Goal: Task Accomplishment & Management: Complete application form

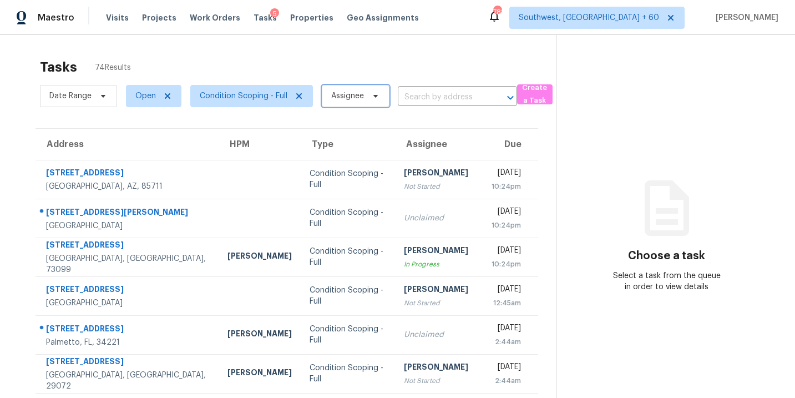
click at [348, 93] on span "Assignee" at bounding box center [347, 95] width 33 height 11
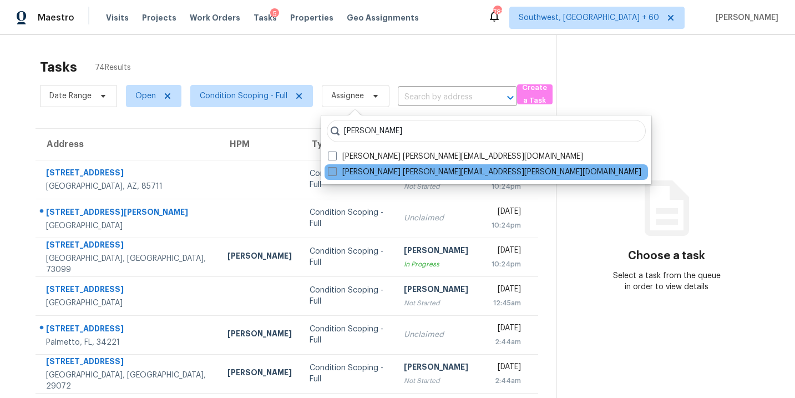
type input "[PERSON_NAME]"
click at [350, 174] on label "[PERSON_NAME] [PERSON_NAME][EMAIL_ADDRESS][PERSON_NAME][DOMAIN_NAME]" at bounding box center [484, 171] width 313 height 11
click at [335, 174] on input "[PERSON_NAME] [PERSON_NAME][EMAIL_ADDRESS][PERSON_NAME][DOMAIN_NAME]" at bounding box center [331, 169] width 7 height 7
checkbox input "true"
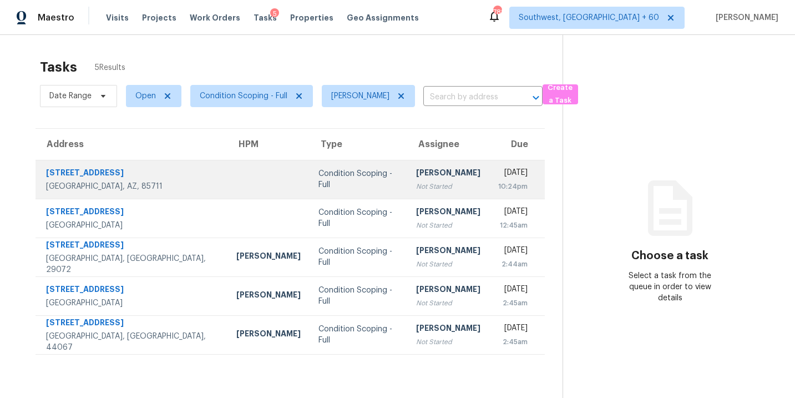
click at [416, 180] on div "[PERSON_NAME]" at bounding box center [448, 174] width 64 height 14
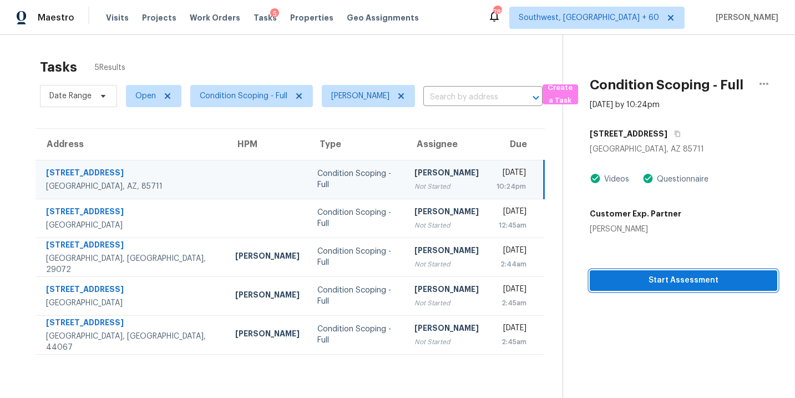
click at [624, 281] on span "Start Assessment" at bounding box center [684, 281] width 170 height 14
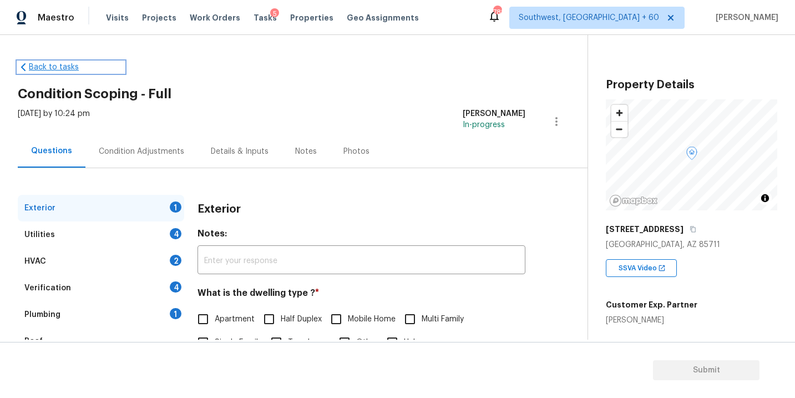
click at [57, 69] on link "Back to tasks" at bounding box center [71, 67] width 107 height 11
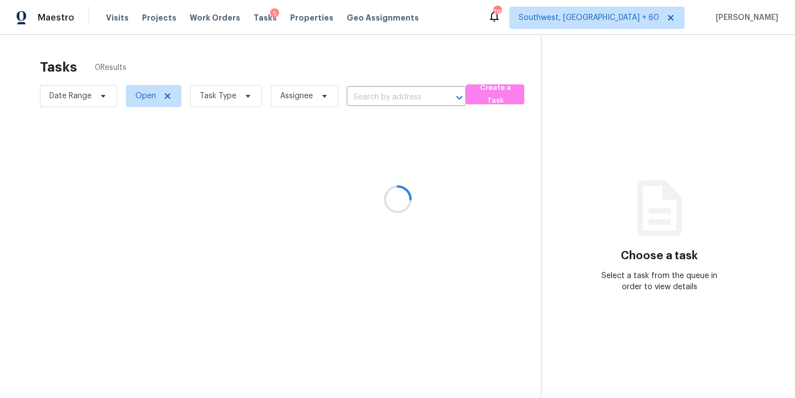
click at [220, 98] on div at bounding box center [397, 199] width 795 height 398
click at [227, 98] on div at bounding box center [397, 199] width 795 height 398
click at [242, 97] on div at bounding box center [397, 199] width 795 height 398
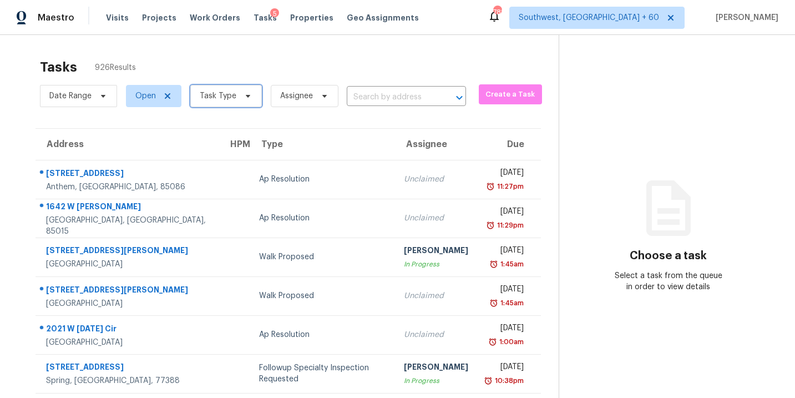
click at [244, 97] on icon at bounding box center [248, 96] width 9 height 9
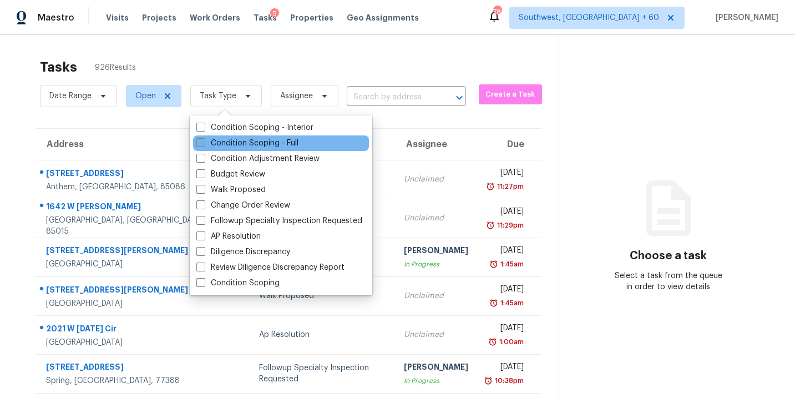
click at [252, 139] on label "Condition Scoping - Full" at bounding box center [247, 143] width 102 height 11
click at [204, 139] on input "Condition Scoping - Full" at bounding box center [199, 141] width 7 height 7
checkbox input "true"
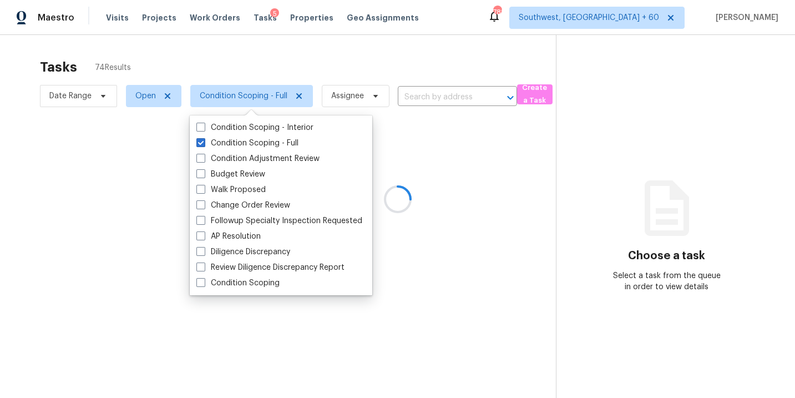
click at [365, 109] on div at bounding box center [397, 199] width 795 height 398
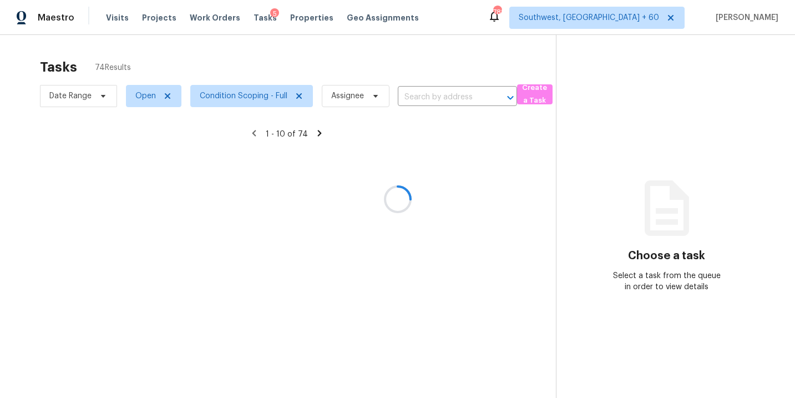
click at [364, 103] on div at bounding box center [397, 199] width 795 height 398
click at [364, 102] on div at bounding box center [397, 199] width 795 height 398
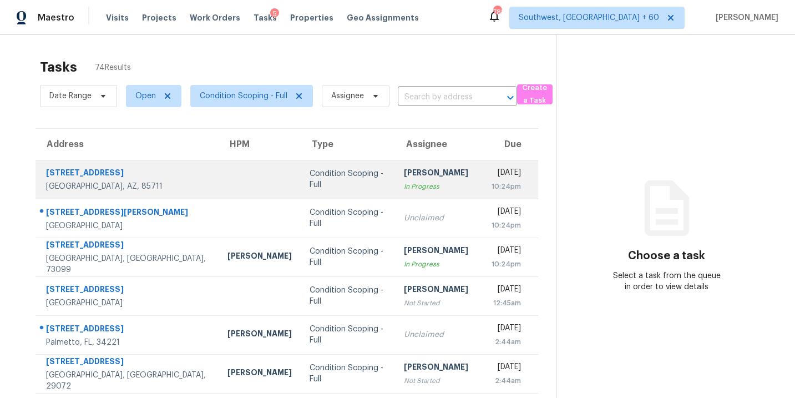
click at [404, 181] on div "In Progress" at bounding box center [439, 186] width 70 height 11
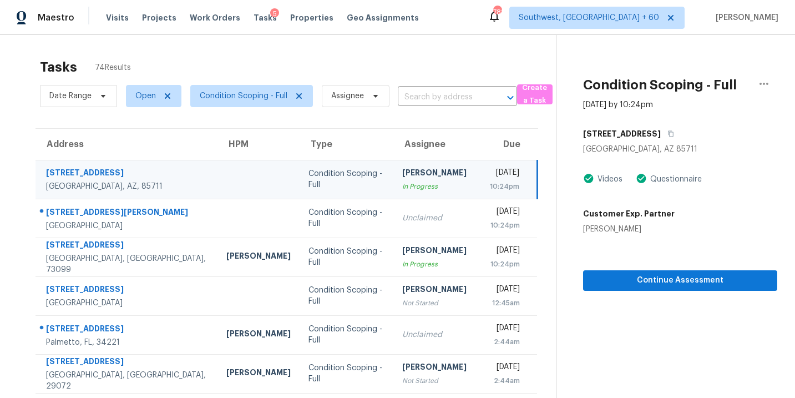
click at [412, 181] on div "[PERSON_NAME]" at bounding box center [437, 174] width 70 height 14
click at [767, 84] on icon "button" at bounding box center [764, 84] width 9 height 2
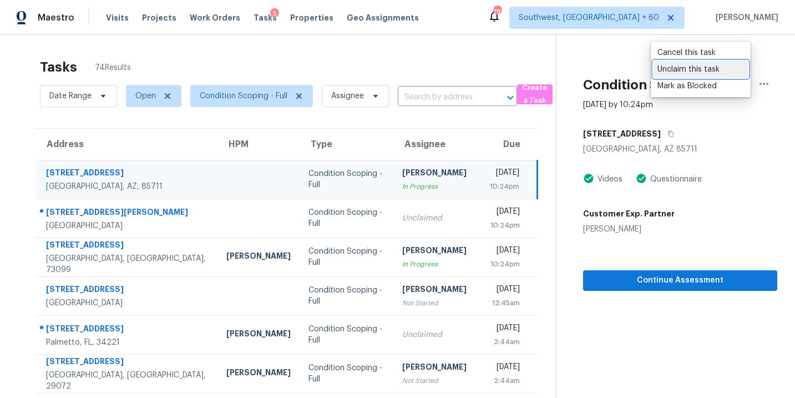
click at [720, 74] on div "Unclaim this task" at bounding box center [701, 69] width 87 height 11
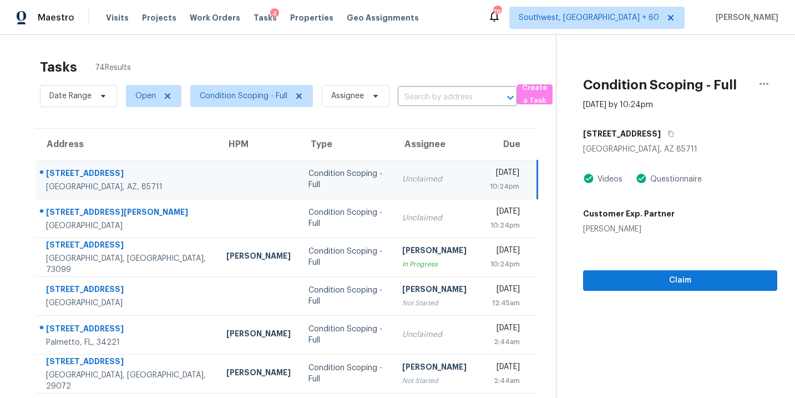
scroll to position [7, 0]
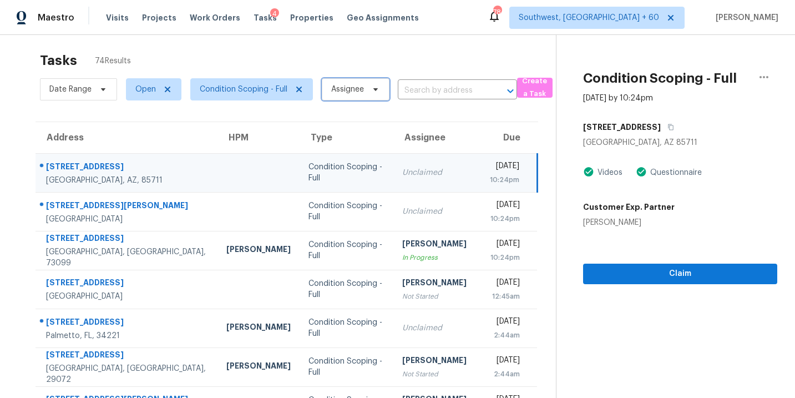
click at [354, 96] on span "Assignee" at bounding box center [356, 89] width 68 height 22
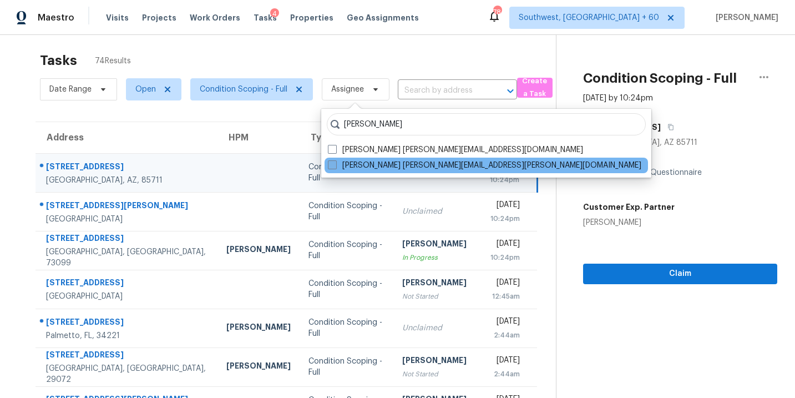
type input "[PERSON_NAME]"
click at [372, 166] on label "[PERSON_NAME] [PERSON_NAME][EMAIL_ADDRESS][PERSON_NAME][DOMAIN_NAME]" at bounding box center [484, 165] width 313 height 11
click at [335, 166] on input "[PERSON_NAME] [PERSON_NAME][EMAIL_ADDRESS][PERSON_NAME][DOMAIN_NAME]" at bounding box center [331, 163] width 7 height 7
checkbox input "true"
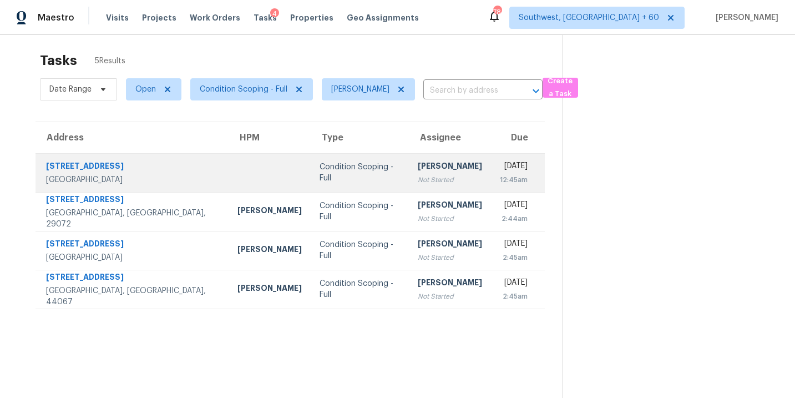
click at [409, 180] on td "[PERSON_NAME] Not Started" at bounding box center [450, 172] width 82 height 39
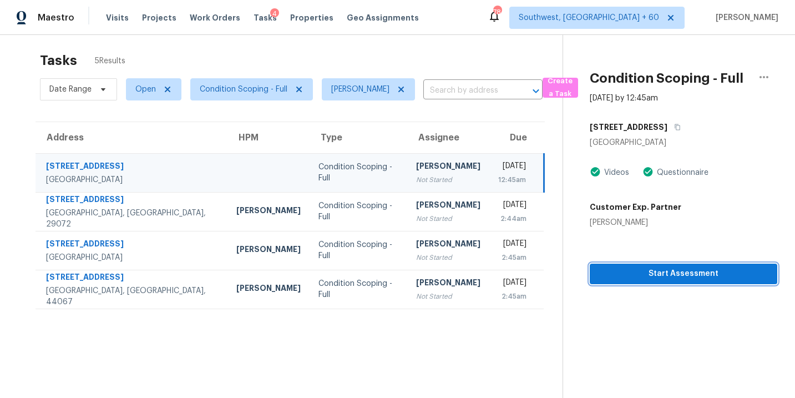
click at [661, 270] on span "Start Assessment" at bounding box center [684, 274] width 170 height 14
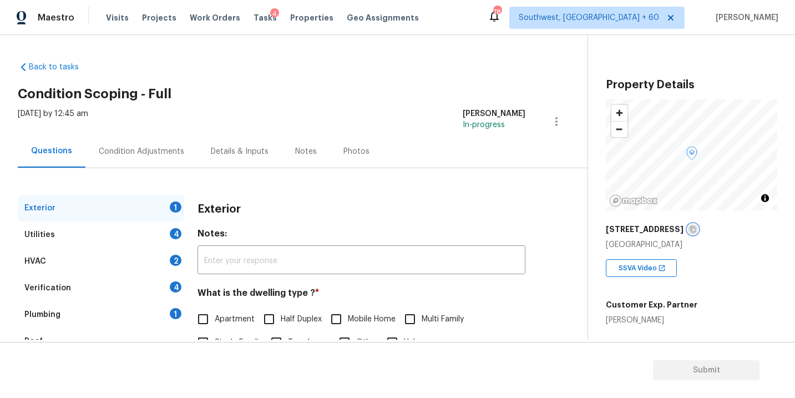
click at [690, 227] on icon "button" at bounding box center [693, 229] width 7 height 7
click at [568, 89] on h2 "Condition Scoping - Full" at bounding box center [303, 93] width 570 height 11
click at [105, 244] on div "Utilities 4" at bounding box center [101, 234] width 166 height 27
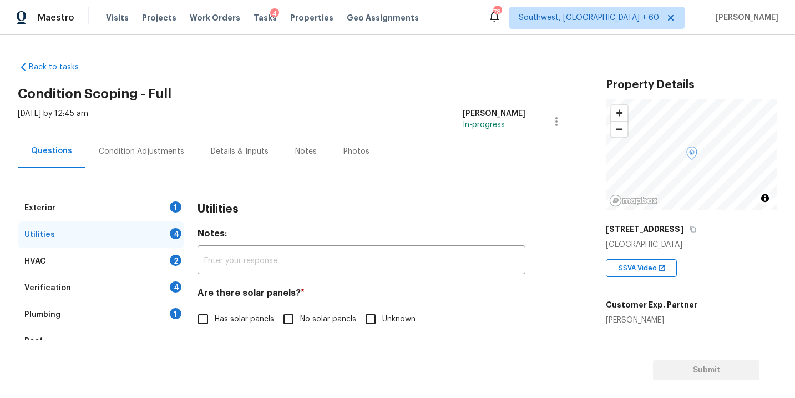
scroll to position [44, 0]
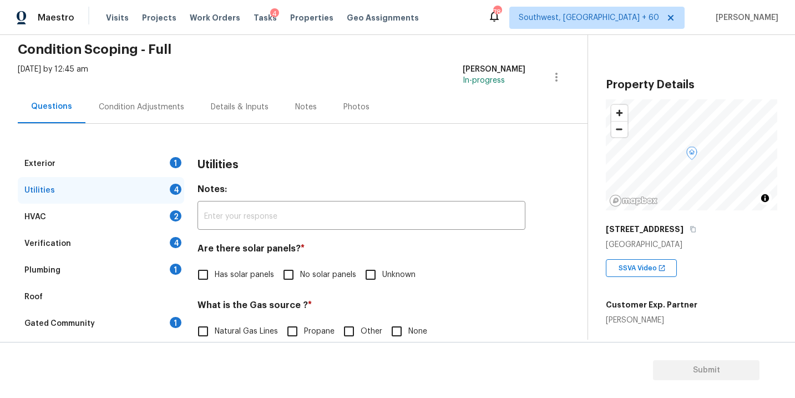
click at [220, 333] on span "Natural Gas Lines" at bounding box center [246, 332] width 63 height 12
click at [215, 333] on input "Natural Gas Lines" at bounding box center [202, 331] width 23 height 23
checkbox input "true"
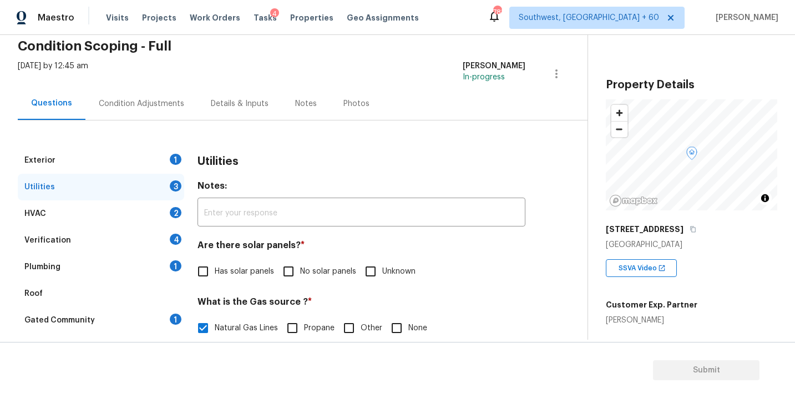
scroll to position [108, 0]
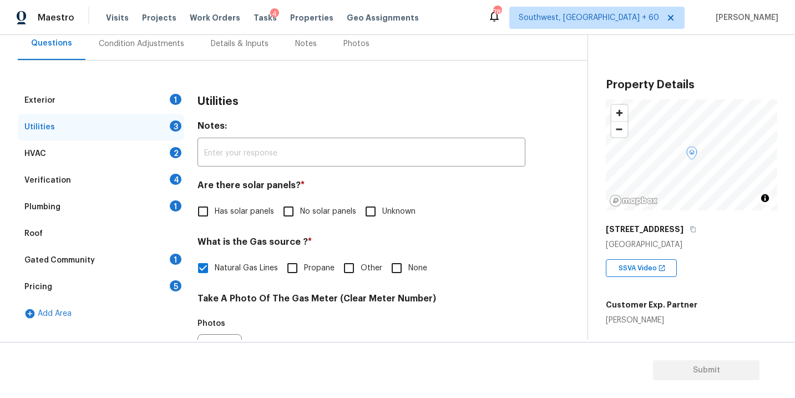
click at [136, 101] on div "Exterior 1" at bounding box center [101, 100] width 166 height 27
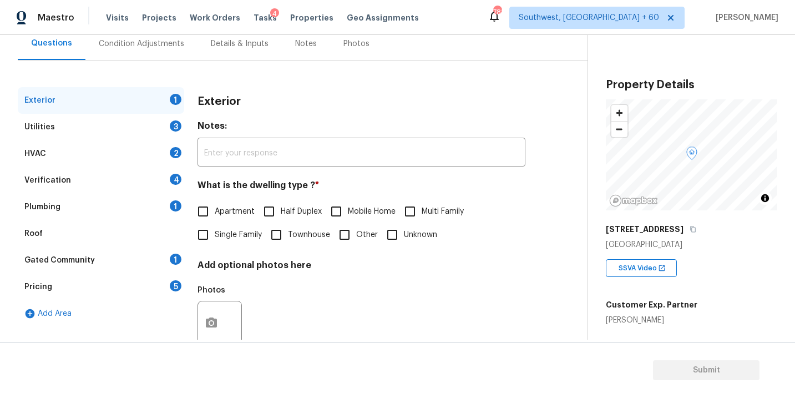
click at [211, 235] on input "Single Family" at bounding box center [202, 234] width 23 height 23
checkbox input "true"
click at [127, 134] on div "Utilities 3" at bounding box center [101, 127] width 166 height 27
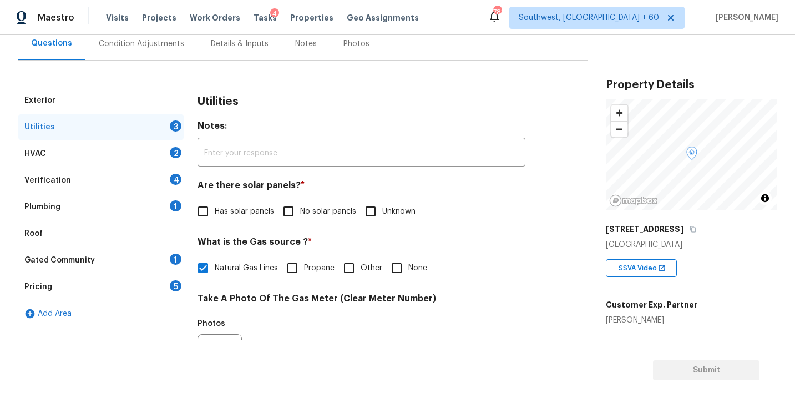
click at [313, 209] on span "No solar panels" at bounding box center [328, 212] width 56 height 12
click at [300, 209] on input "No solar panels" at bounding box center [288, 211] width 23 height 23
checkbox input "true"
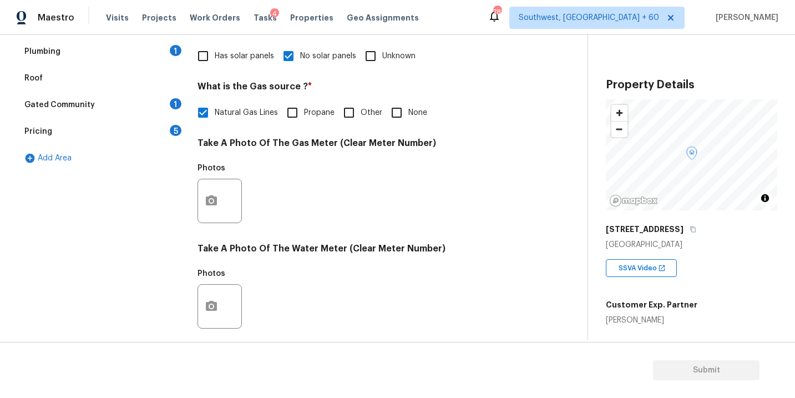
scroll to position [437, 0]
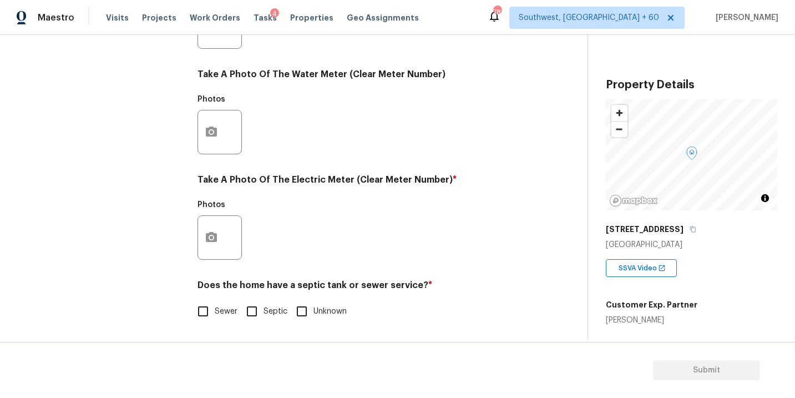
click at [214, 310] on input "Sewer" at bounding box center [202, 311] width 23 height 23
checkbox input "true"
click at [220, 228] on button "button" at bounding box center [211, 237] width 27 height 43
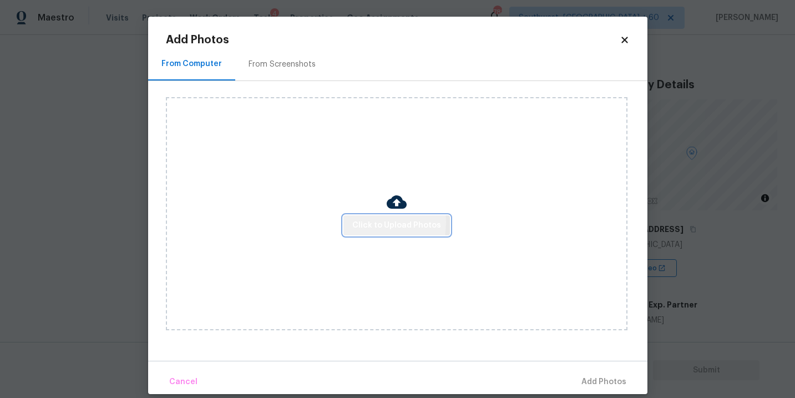
click at [352, 222] on button "Click to Upload Photos" at bounding box center [396, 225] width 107 height 21
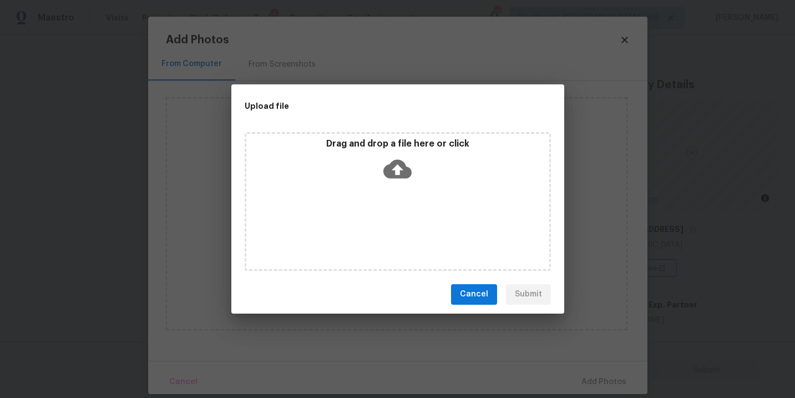
click at [389, 195] on div "Drag and drop a file here or click" at bounding box center [398, 201] width 306 height 139
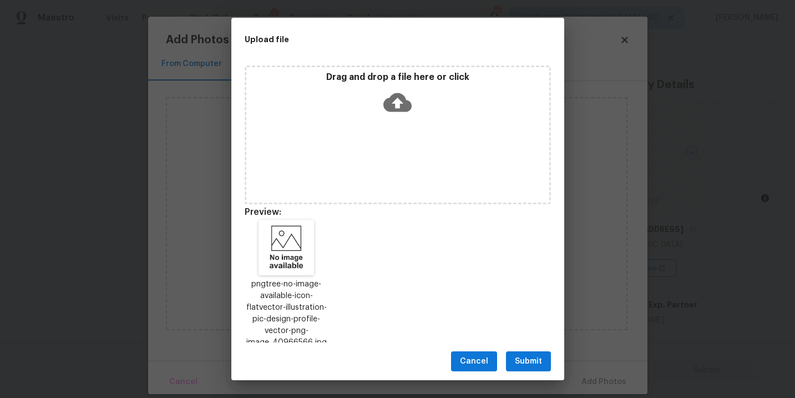
click at [523, 355] on span "Submit" at bounding box center [528, 362] width 27 height 14
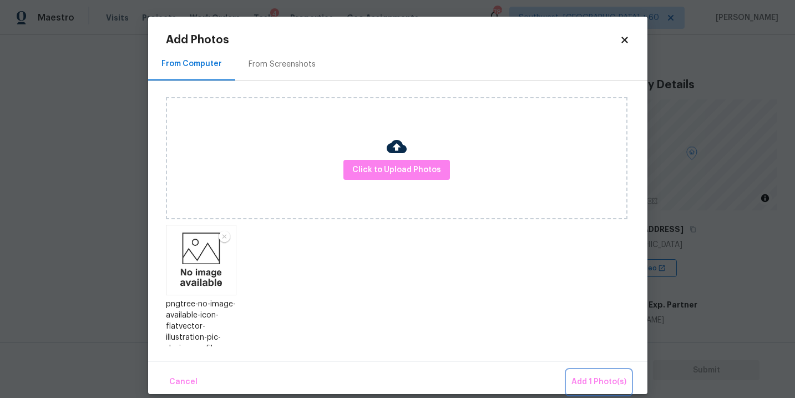
click at [580, 379] on span "Add 1 Photo(s)" at bounding box center [599, 382] width 55 height 14
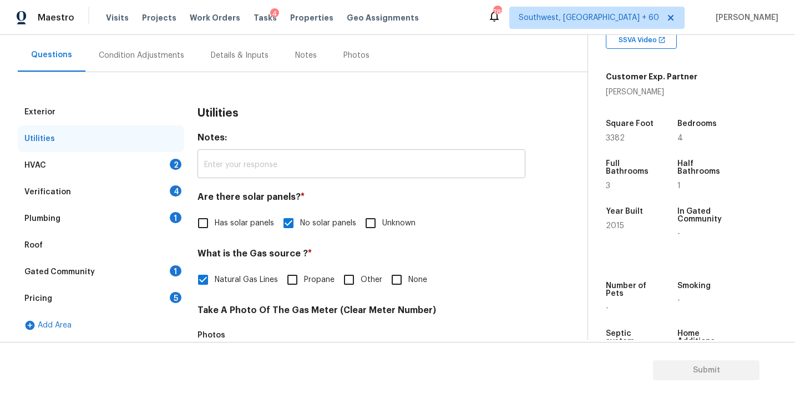
scroll to position [108, 0]
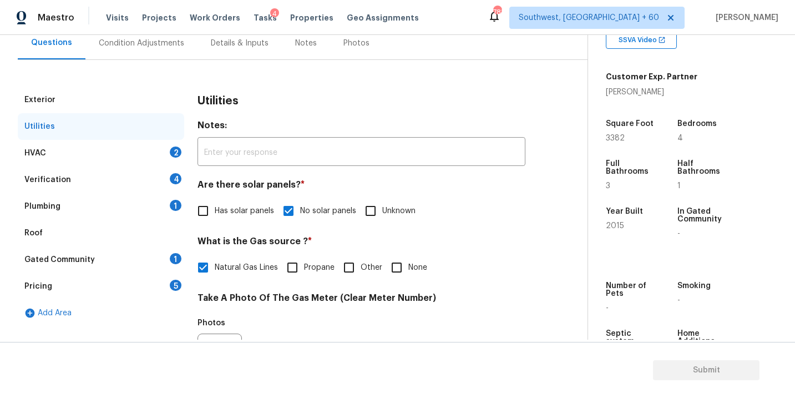
click at [110, 152] on div "HVAC 2" at bounding box center [101, 153] width 166 height 27
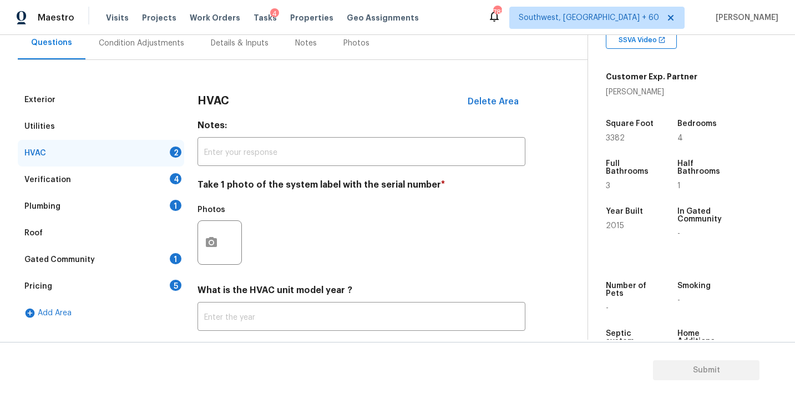
click at [225, 248] on div at bounding box center [220, 242] width 44 height 44
click at [343, 226] on div "Photos" at bounding box center [362, 235] width 328 height 72
click at [211, 242] on circle "button" at bounding box center [211, 242] width 3 height 3
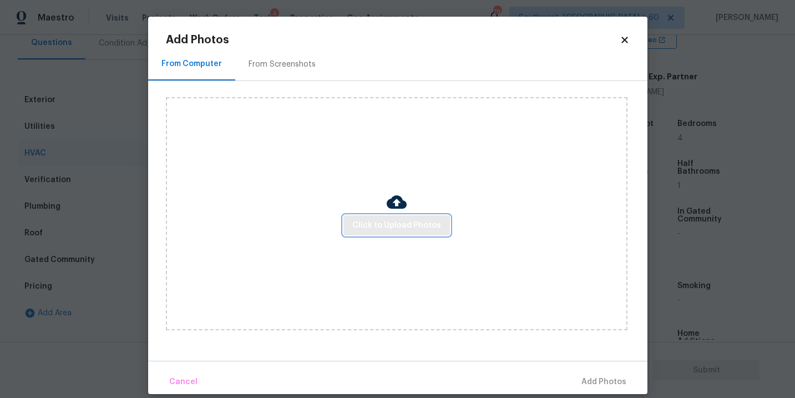
click at [362, 231] on span "Click to Upload Photos" at bounding box center [396, 226] width 89 height 14
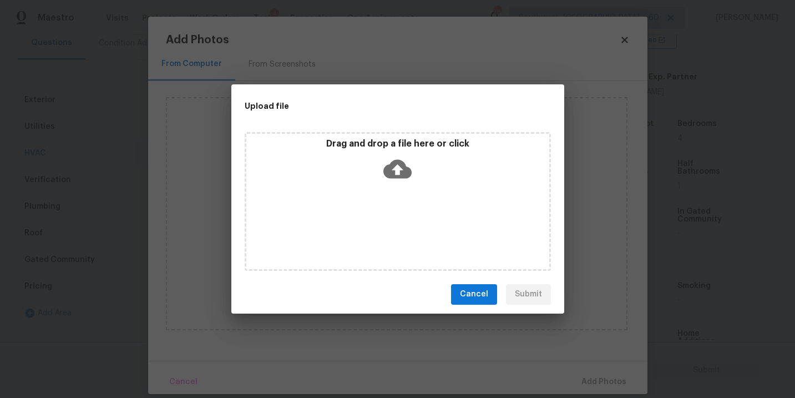
click at [398, 178] on icon at bounding box center [397, 169] width 28 height 28
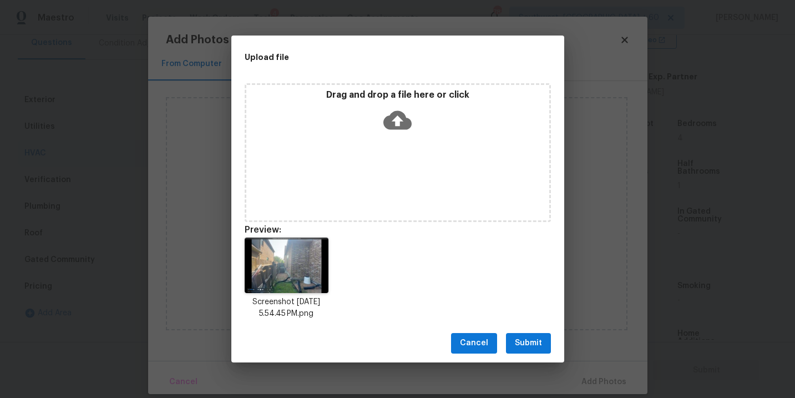
click at [530, 337] on span "Submit" at bounding box center [528, 343] width 27 height 14
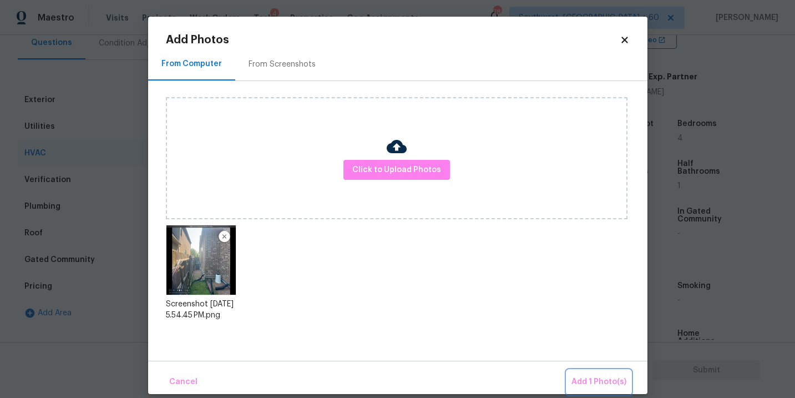
click at [582, 376] on span "Add 1 Photo(s)" at bounding box center [599, 382] width 55 height 14
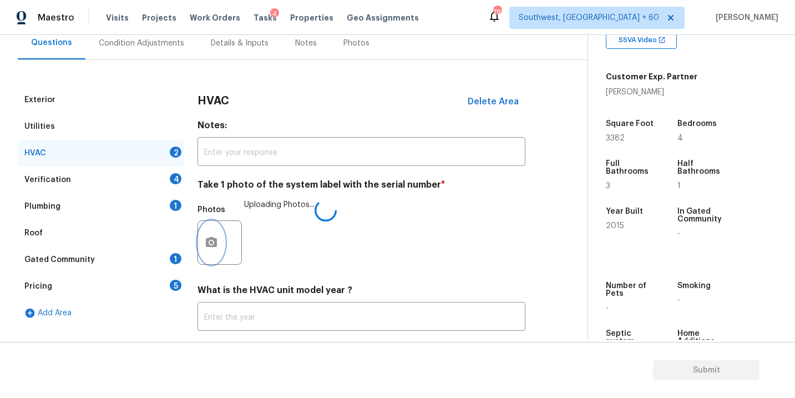
scroll to position [173, 0]
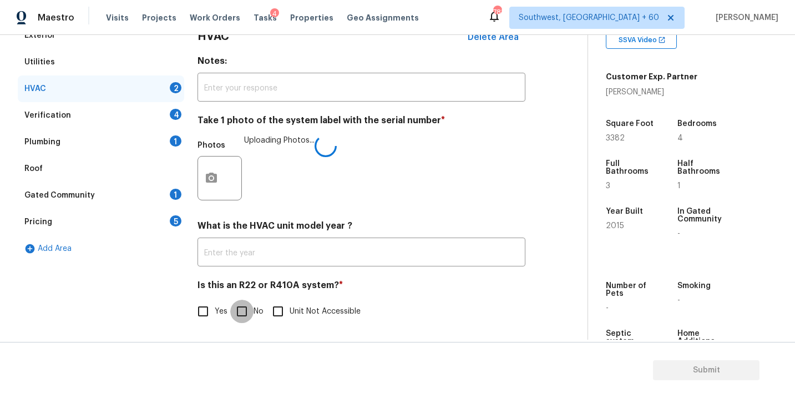
click at [243, 322] on input "No" at bounding box center [241, 311] width 23 height 23
checkbox input "true"
click at [107, 118] on div "Verification 4" at bounding box center [101, 115] width 166 height 27
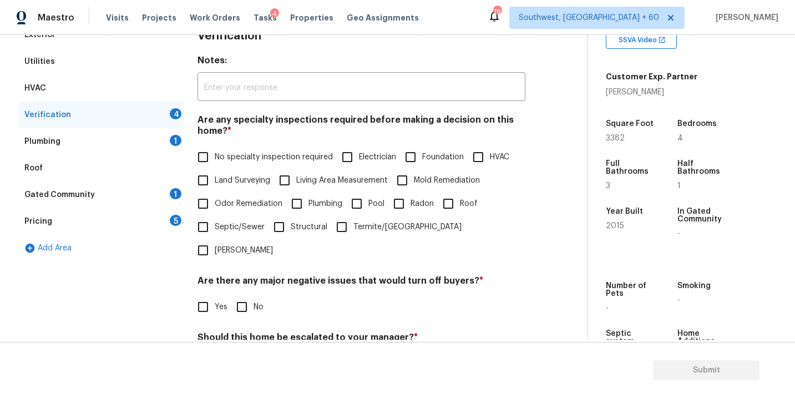
click at [219, 155] on span "No specialty inspection required" at bounding box center [274, 157] width 118 height 12
click at [215, 155] on input "No specialty inspection required" at bounding box center [202, 156] width 23 height 23
checkbox input "true"
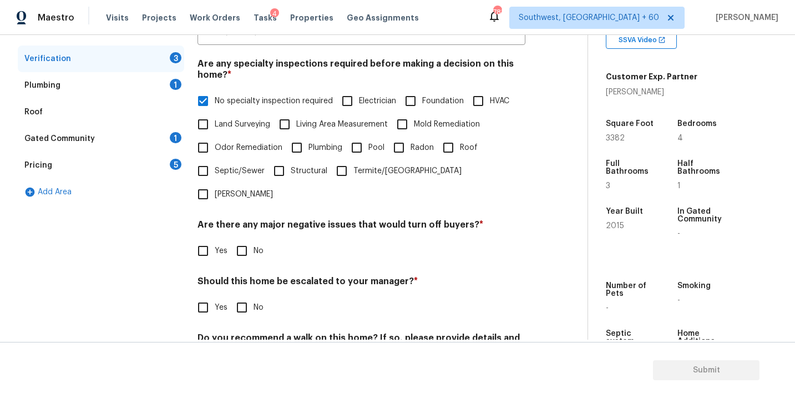
scroll to position [240, 0]
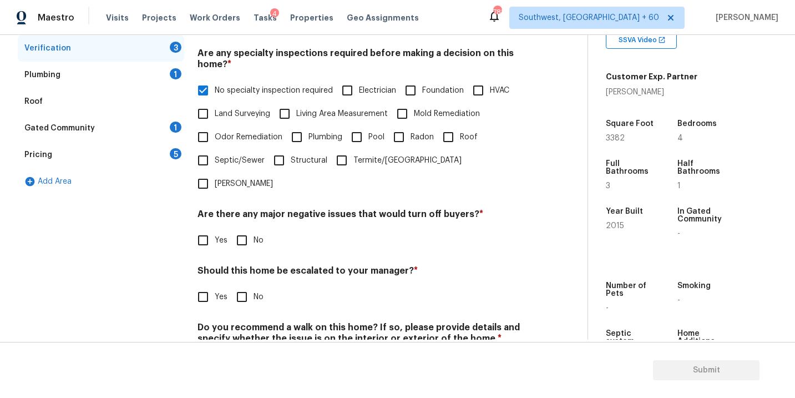
click at [239, 229] on input "No" at bounding box center [241, 240] width 23 height 23
checkbox input "true"
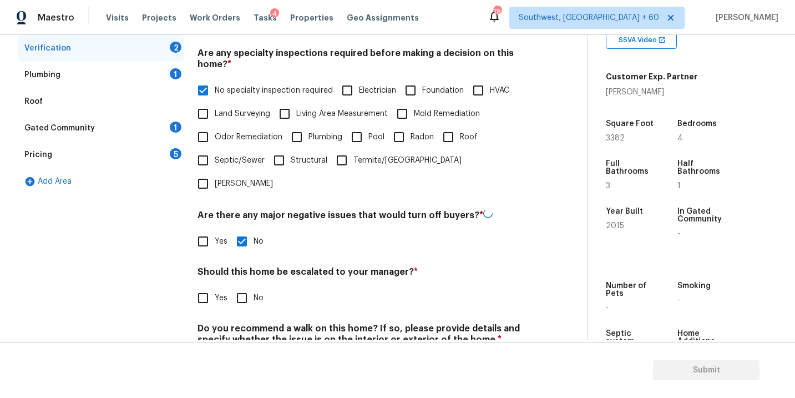
click at [247, 286] on input "No" at bounding box center [241, 297] width 23 height 23
checkbox input "true"
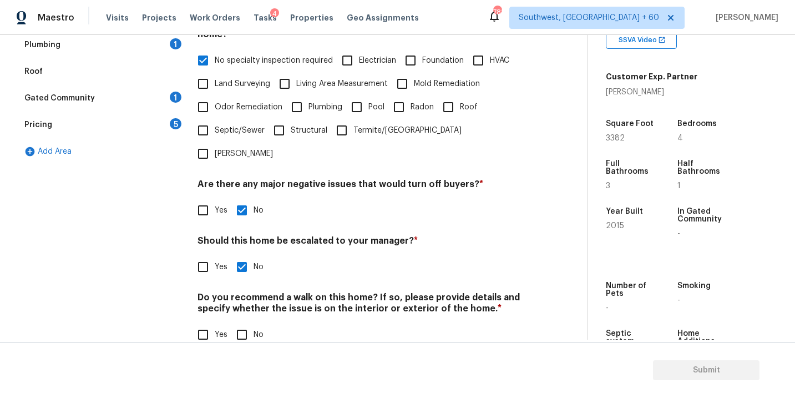
click at [242, 323] on input "No" at bounding box center [241, 334] width 23 height 23
checkbox input "true"
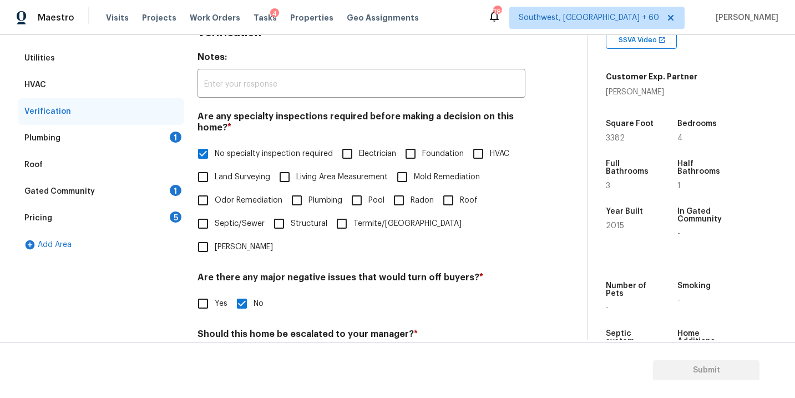
click at [102, 141] on div "Plumbing 1" at bounding box center [101, 138] width 166 height 27
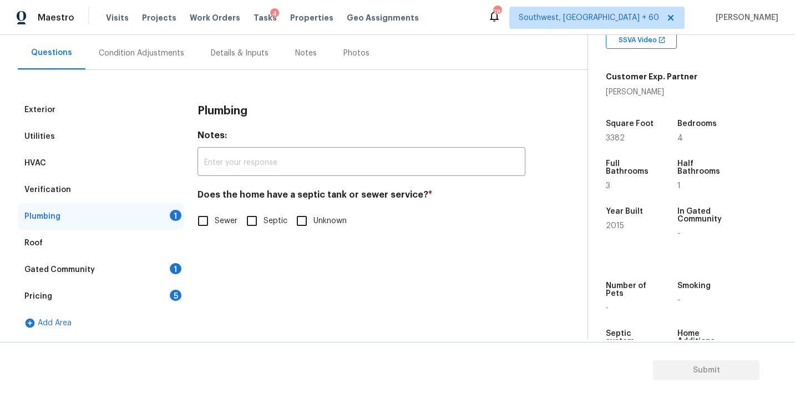
click at [207, 203] on h4 "Does the home have a septic tank or sewer service? *" at bounding box center [362, 197] width 328 height 16
click at [205, 221] on input "Sewer" at bounding box center [202, 220] width 23 height 23
checkbox input "true"
click at [138, 274] on div "Gated Community 1" at bounding box center [101, 269] width 166 height 27
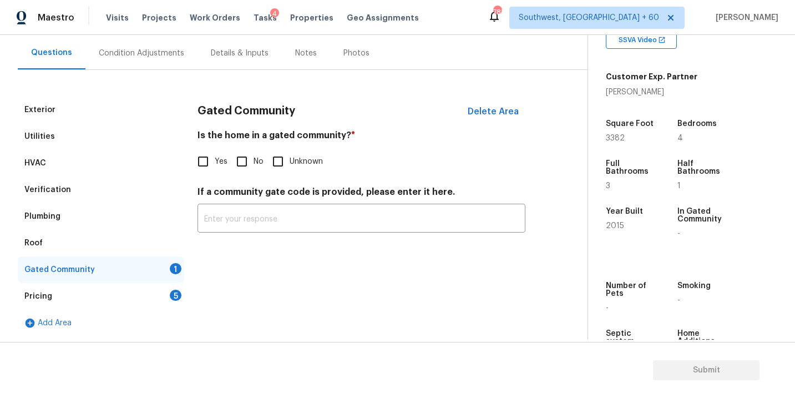
click at [242, 168] on input "No" at bounding box center [241, 161] width 23 height 23
checkbox input "true"
click at [138, 293] on div "Pricing 5" at bounding box center [101, 296] width 166 height 27
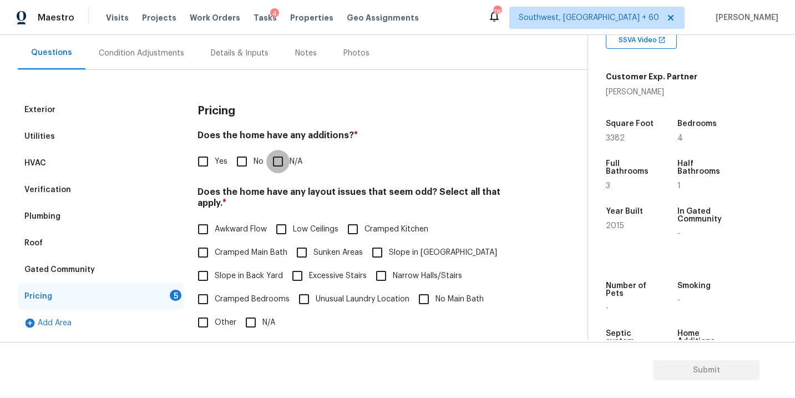
click at [279, 166] on input "N/A" at bounding box center [277, 161] width 23 height 23
checkbox input "true"
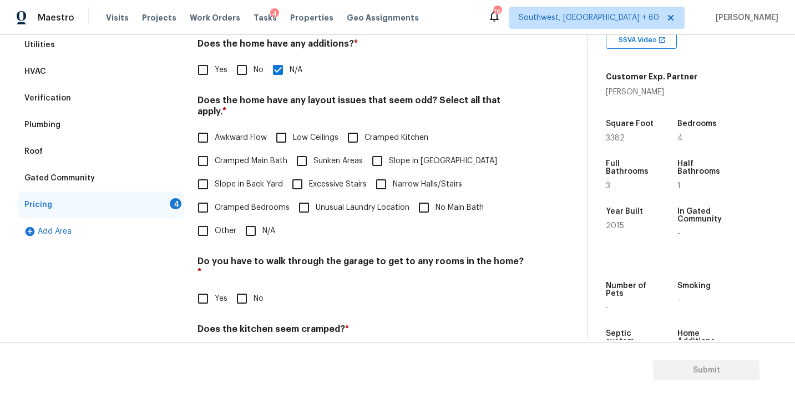
click at [402, 155] on span "Slope in [GEOGRAPHIC_DATA]" at bounding box center [443, 161] width 108 height 12
click at [389, 155] on input "Slope in [GEOGRAPHIC_DATA]" at bounding box center [377, 160] width 23 height 23
checkbox input "true"
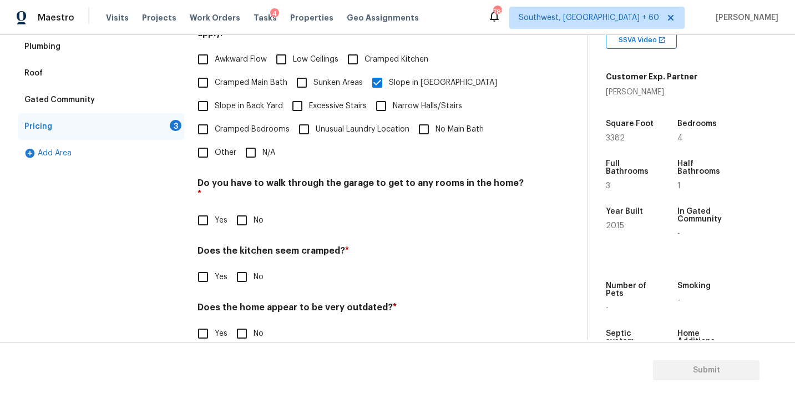
click at [241, 209] on input "No" at bounding box center [241, 220] width 23 height 23
checkbox input "true"
click at [237, 246] on div "Does the kitchen seem cramped? * Yes No" at bounding box center [362, 267] width 328 height 43
click at [238, 265] on input "No" at bounding box center [241, 276] width 23 height 23
checkbox input "true"
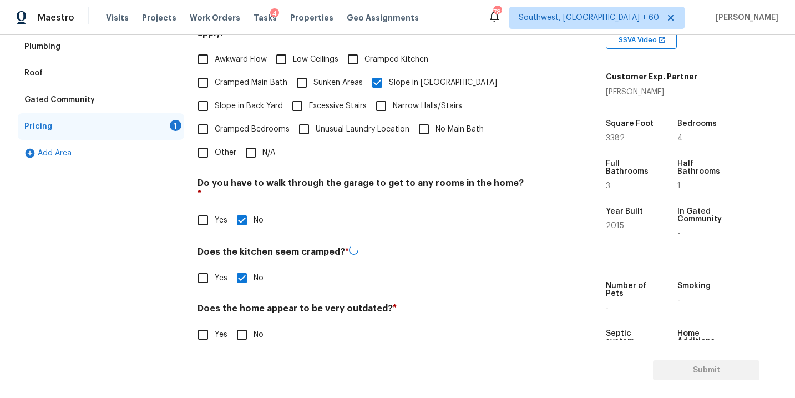
click at [245, 323] on input "No" at bounding box center [241, 334] width 23 height 23
checkbox input "true"
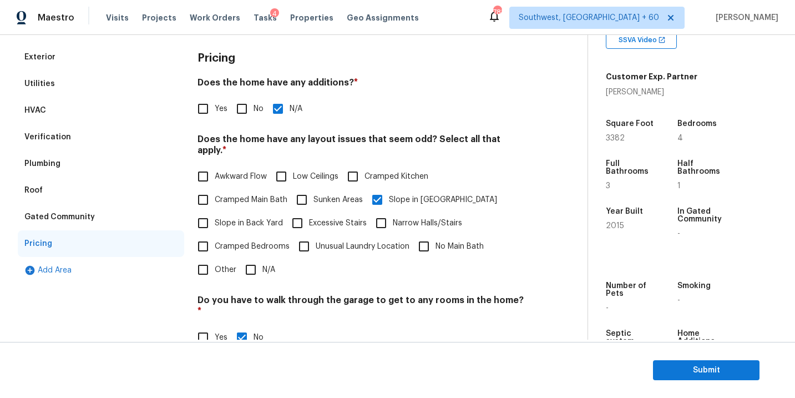
scroll to position [39, 0]
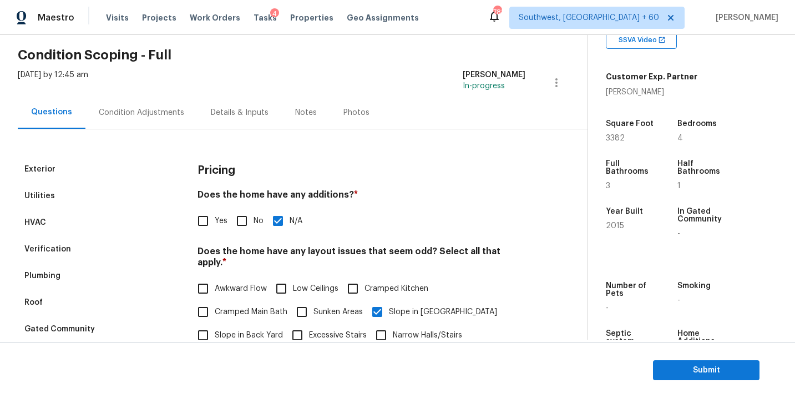
click at [154, 129] on div "Exterior Utilities HVAC Verification Plumbing Roof Gated Community Pricing Add …" at bounding box center [289, 358] width 543 height 458
click at [163, 117] on div "Condition Adjustments" at bounding box center [141, 112] width 85 height 11
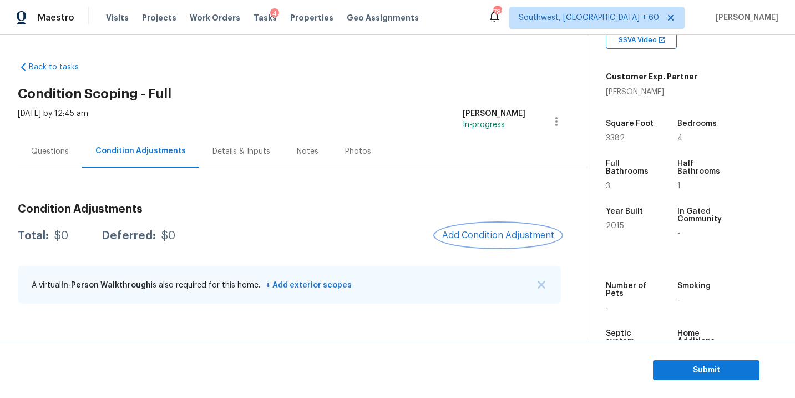
click at [495, 225] on button "Add Condition Adjustment" at bounding box center [498, 235] width 125 height 23
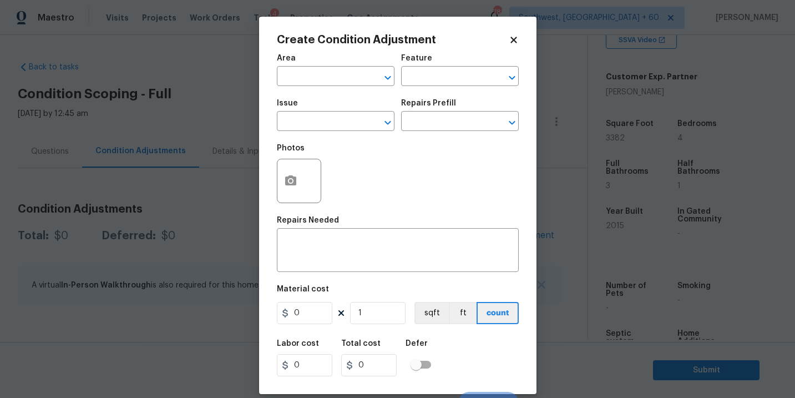
click at [309, 68] on div "Area" at bounding box center [336, 61] width 118 height 14
click at [297, 80] on input "text" at bounding box center [320, 77] width 87 height 17
click at [312, 112] on li "Exterior Overall" at bounding box center [336, 121] width 118 height 18
type input "Exterior Overall"
click at [390, 88] on span "Area Exterior Overall ​" at bounding box center [336, 70] width 118 height 45
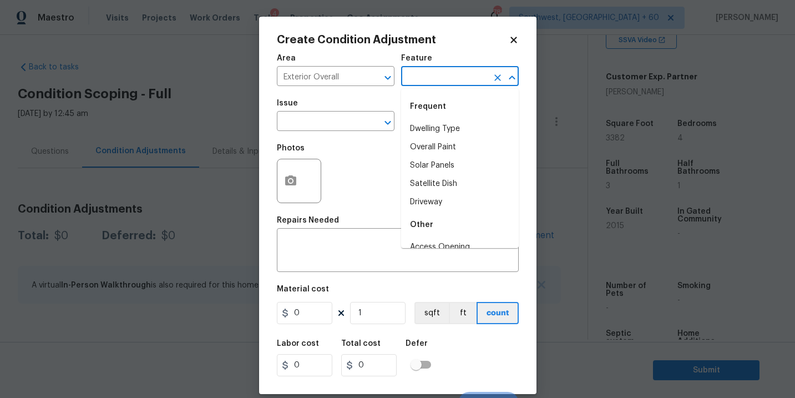
click at [407, 83] on input "text" at bounding box center [444, 77] width 87 height 17
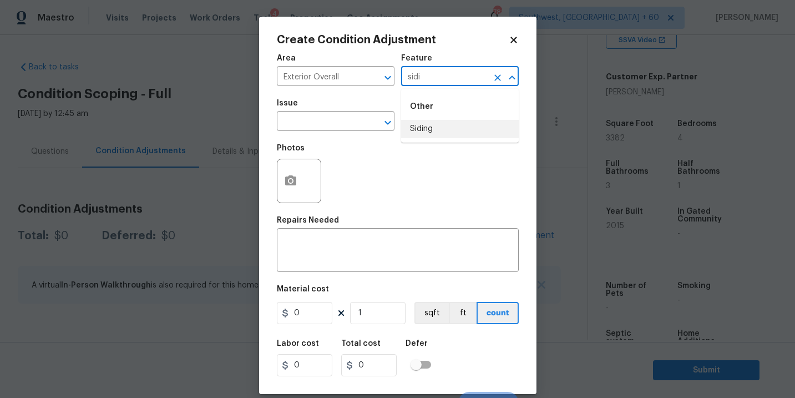
click at [413, 125] on li "Siding" at bounding box center [460, 129] width 118 height 18
type input "Siding"
click at [346, 111] on div "Issue" at bounding box center [336, 106] width 118 height 14
click at [321, 128] on input "text" at bounding box center [320, 122] width 87 height 17
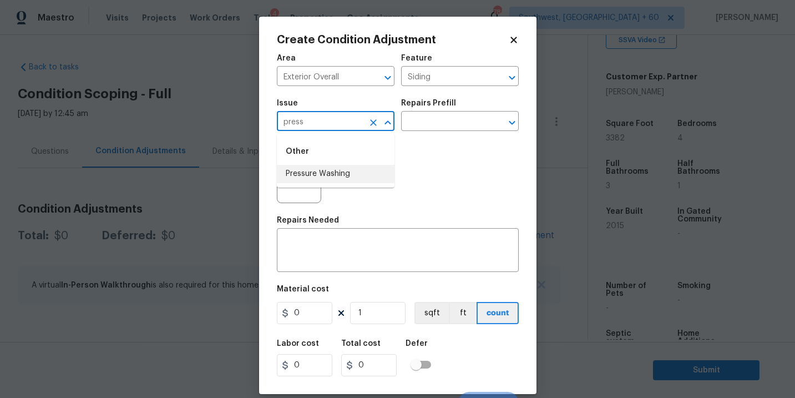
click at [322, 169] on li "Pressure Washing" at bounding box center [336, 174] width 118 height 18
type input "Pressure Washing"
click at [423, 118] on input "text" at bounding box center [444, 122] width 87 height 17
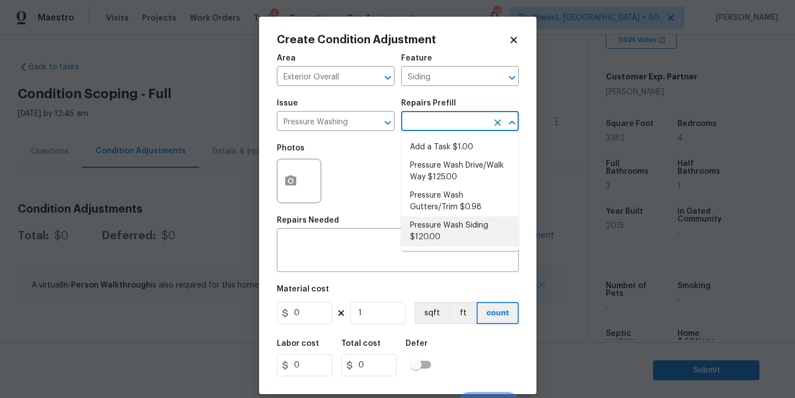
click at [433, 230] on li "Pressure Wash Siding $120.00" at bounding box center [460, 231] width 118 height 30
type textarea "Protect areas as needed for pressure washing. Pressure wash the siding on the h…"
type input "120"
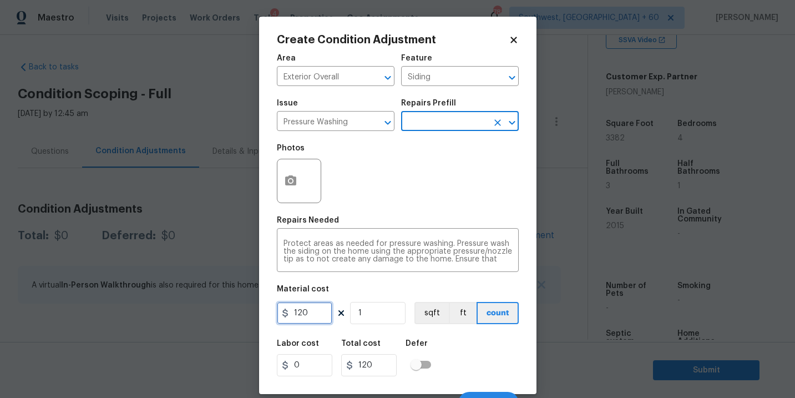
drag, startPoint x: 316, startPoint y: 305, endPoint x: 250, endPoint y: 303, distance: 65.5
click at [250, 303] on div "Create Condition Adjustment Area Exterior Overall ​ Feature Siding ​ Issue Pres…" at bounding box center [397, 199] width 795 height 398
type input "200"
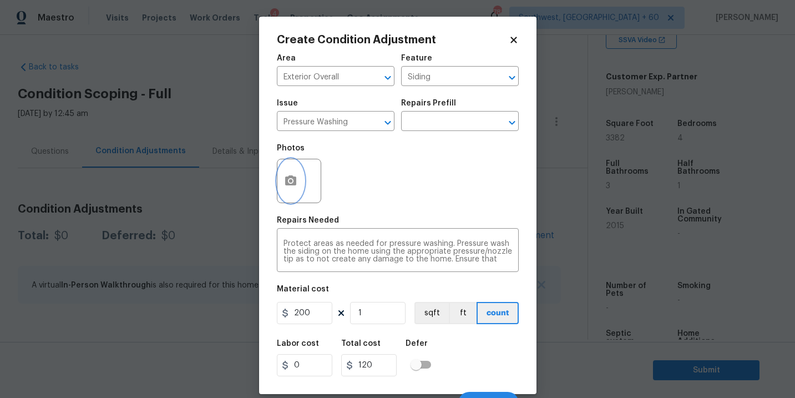
type input "200"
click at [292, 189] on button "button" at bounding box center [290, 180] width 27 height 43
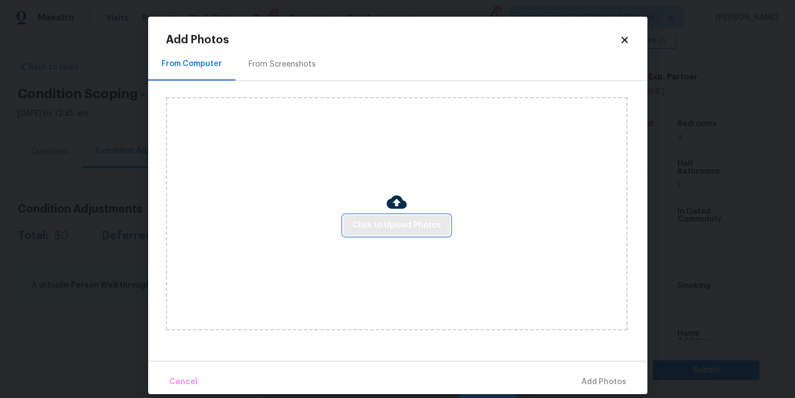
drag, startPoint x: 292, startPoint y: 189, endPoint x: 379, endPoint y: 226, distance: 94.5
click at [379, 226] on span "Click to Upload Photos" at bounding box center [396, 226] width 89 height 14
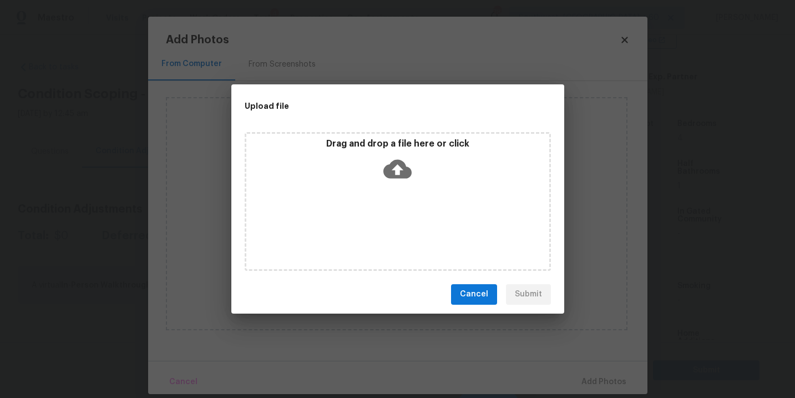
click at [397, 162] on icon at bounding box center [397, 168] width 28 height 19
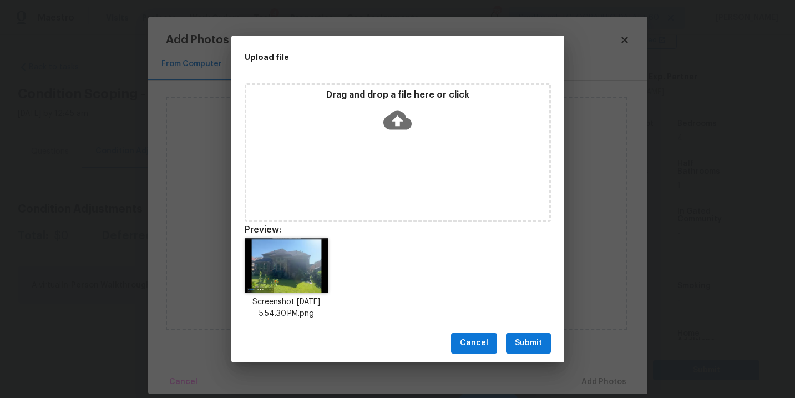
click at [528, 339] on span "Submit" at bounding box center [528, 343] width 27 height 14
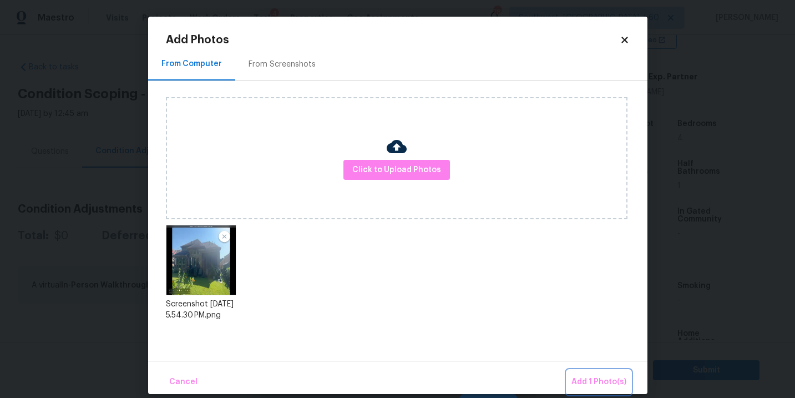
click at [578, 380] on span "Add 1 Photo(s)" at bounding box center [599, 382] width 55 height 14
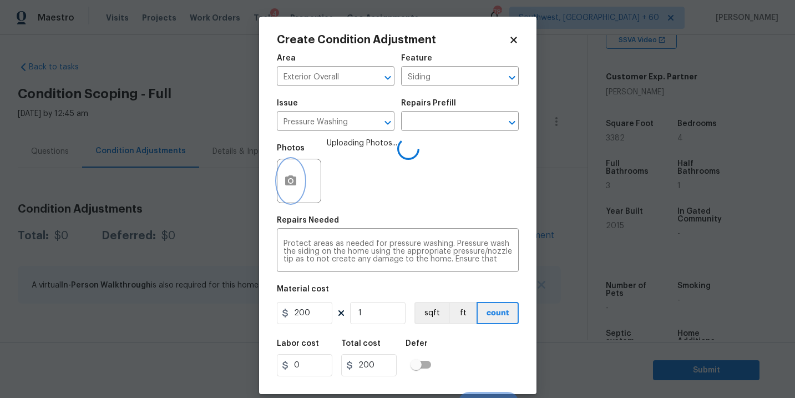
scroll to position [17, 0]
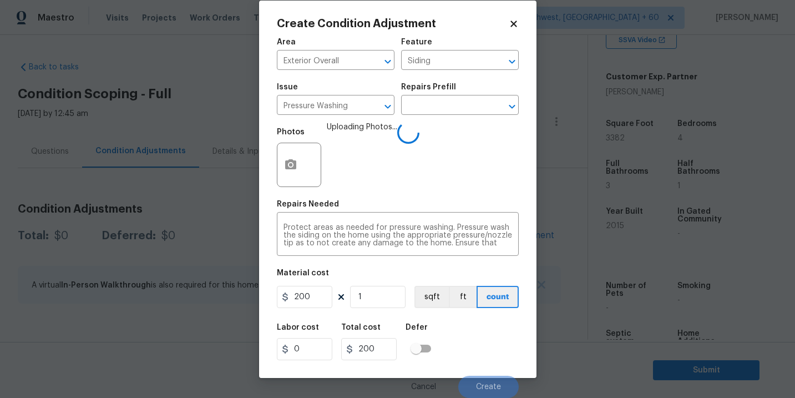
click at [479, 342] on div "Labor cost 0 Total cost 200 Defer" at bounding box center [398, 342] width 242 height 50
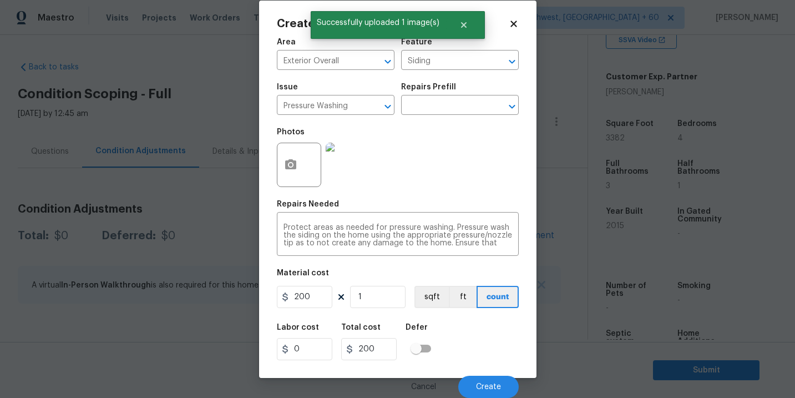
click at [479, 342] on div "Labor cost 0 Total cost 200 Defer" at bounding box center [398, 342] width 242 height 50
click at [478, 383] on span "Create" at bounding box center [488, 387] width 25 height 8
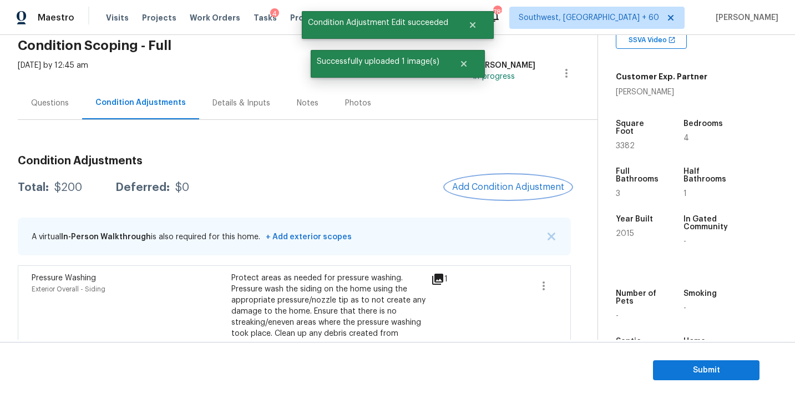
scroll to position [70, 0]
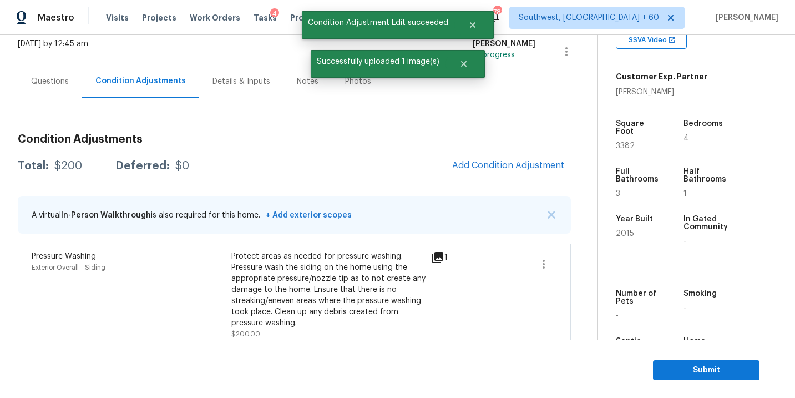
click at [473, 181] on div "Condition Adjustments Total: $200 Deferred: $0 Add Condition Adjustment A virtu…" at bounding box center [294, 236] width 553 height 222
click at [476, 166] on span "Add Condition Adjustment" at bounding box center [508, 165] width 112 height 10
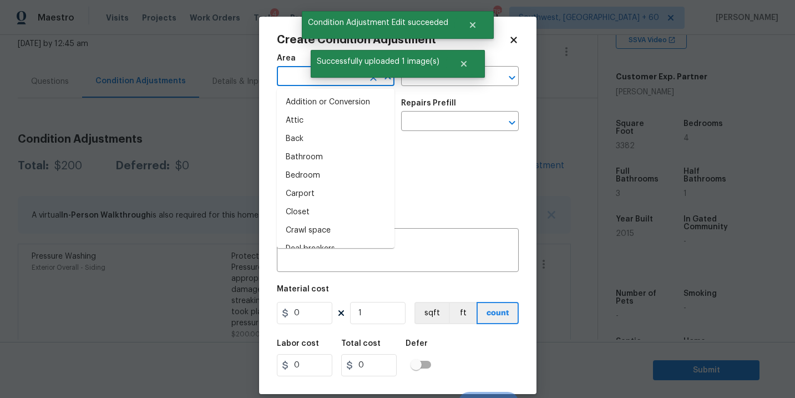
click at [320, 86] on span "Area ​" at bounding box center [336, 70] width 118 height 45
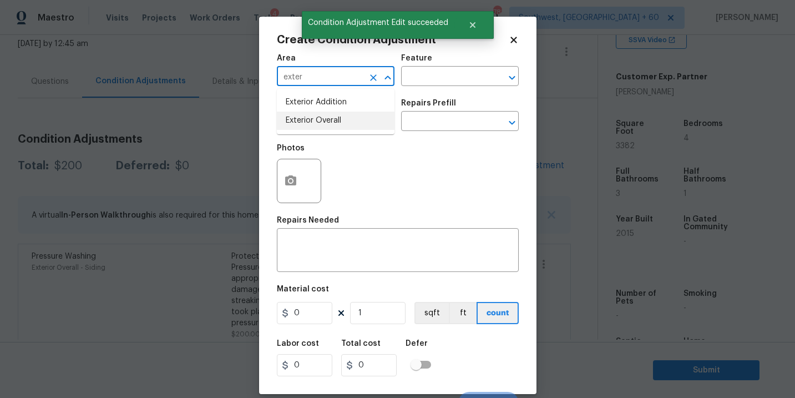
click at [323, 119] on li "Exterior Overall" at bounding box center [336, 121] width 118 height 18
type input "Exterior Overall"
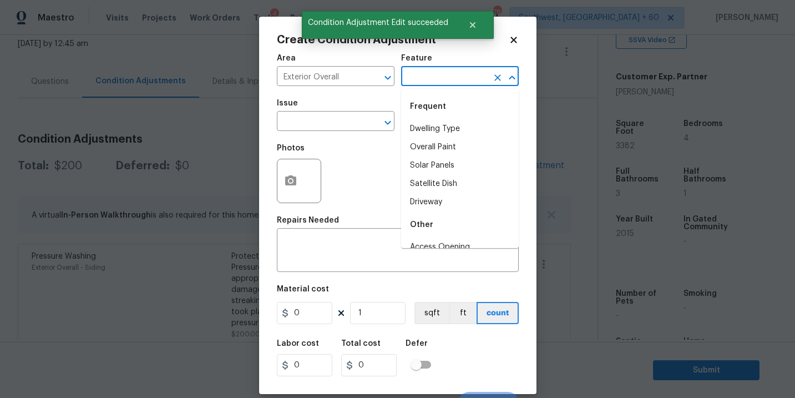
click at [424, 82] on input "text" at bounding box center [444, 77] width 87 height 17
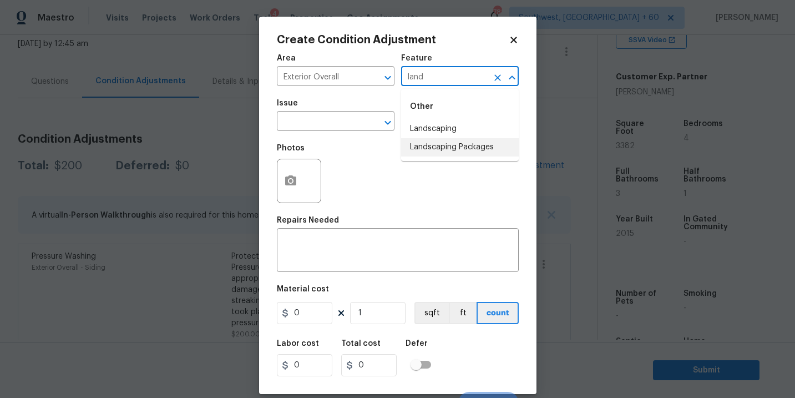
click at [427, 149] on li "Landscaping Packages" at bounding box center [460, 147] width 118 height 18
type input "Landscaping Packages"
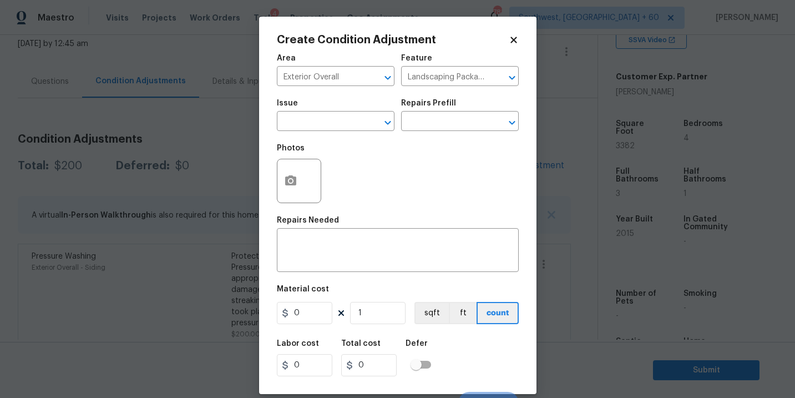
click at [337, 132] on span "Issue ​" at bounding box center [336, 115] width 118 height 45
click at [318, 123] on input "text" at bounding box center [320, 122] width 87 height 17
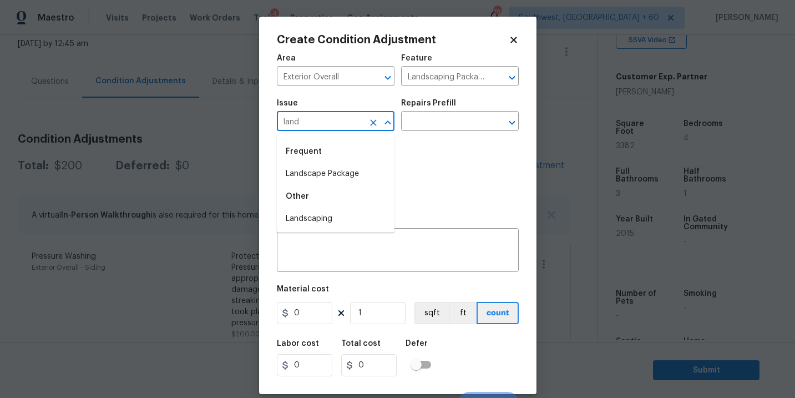
click at [334, 178] on li "Landscape Package" at bounding box center [336, 174] width 118 height 18
type input "Landscape Package"
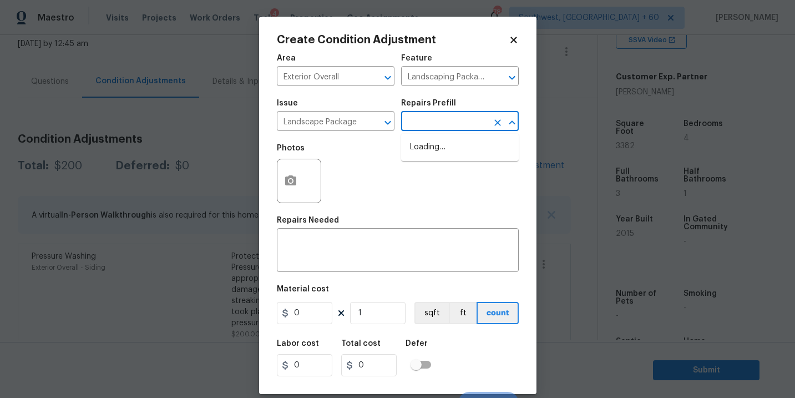
click at [433, 131] on input "text" at bounding box center [444, 122] width 87 height 17
click at [435, 143] on li "Initial landscaping package $50.00" at bounding box center [460, 153] width 118 height 30
type input "Home Readiness Packages"
type textarea "Mowing of grass up to 6" in height. Mow, edge along driveways & sidewalks, trim…"
type input "50"
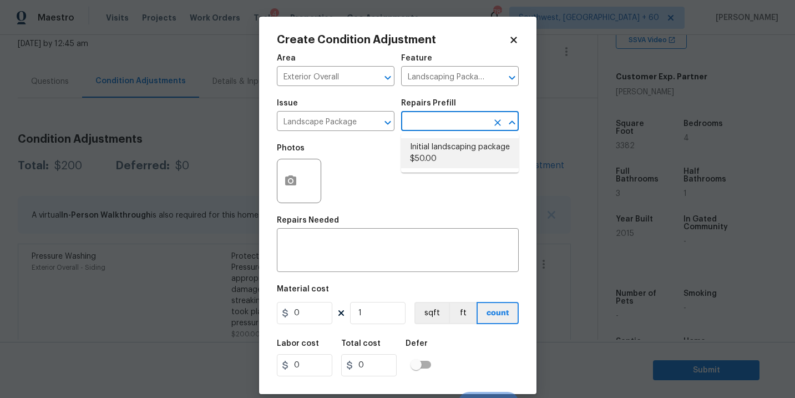
type input "50"
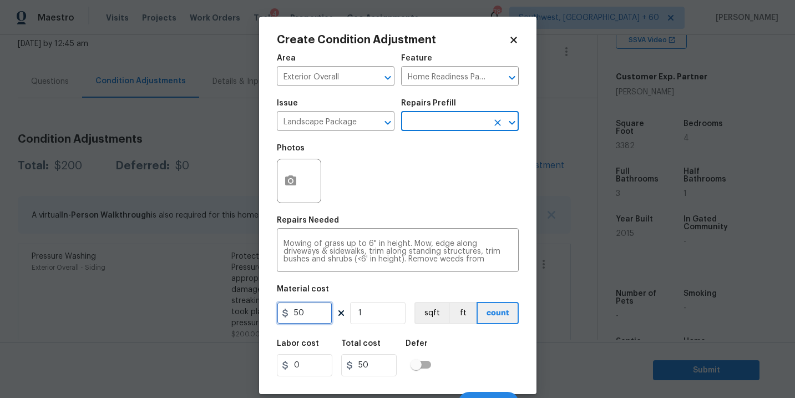
drag, startPoint x: 314, startPoint y: 312, endPoint x: 198, endPoint y: 314, distance: 116.5
click at [198, 314] on div "Create Condition Adjustment Area Exterior Overall ​ Feature Home Readiness Pack…" at bounding box center [397, 199] width 795 height 398
type input "300"
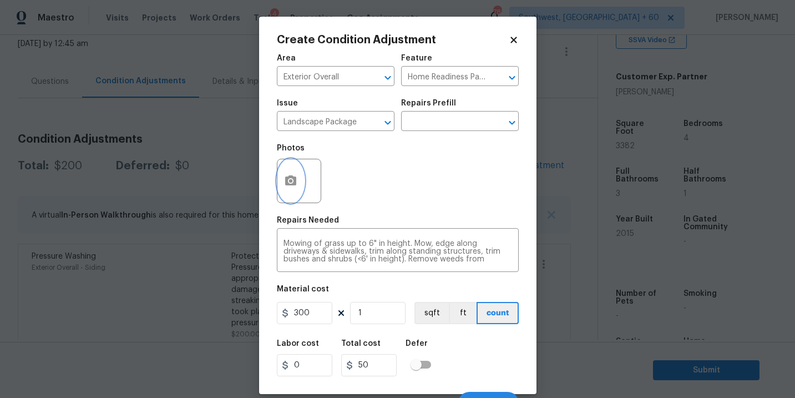
type input "300"
click at [288, 188] on icon "button" at bounding box center [290, 180] width 13 height 13
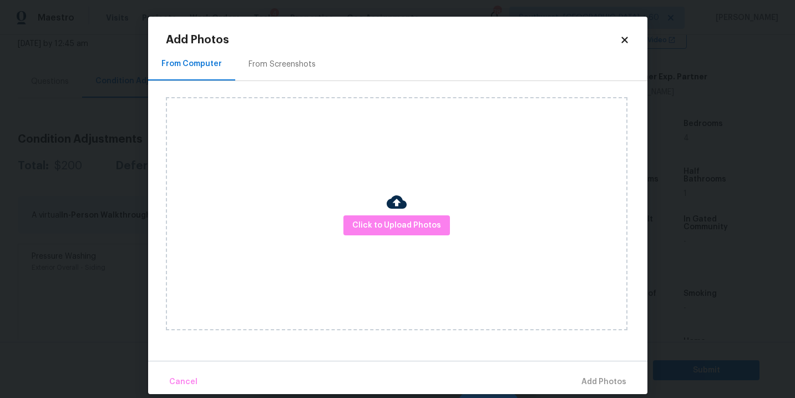
click at [376, 213] on div "Click to Upload Photos" at bounding box center [397, 213] width 462 height 233
click at [390, 188] on div "Click to Upload Photos" at bounding box center [397, 213] width 462 height 233
click at [387, 215] on button "Click to Upload Photos" at bounding box center [396, 225] width 107 height 21
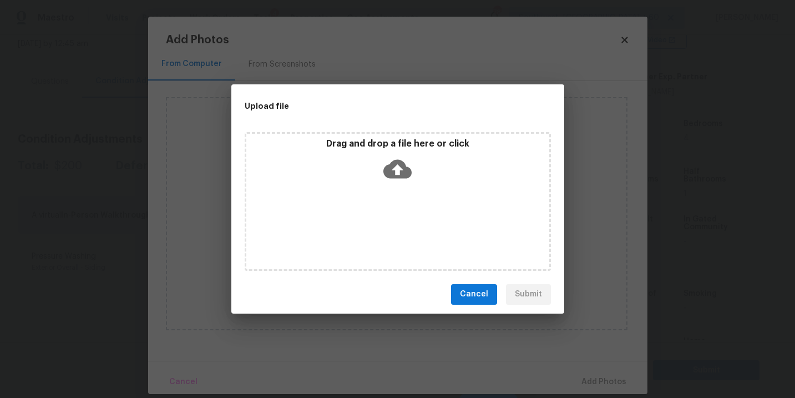
click at [392, 198] on div "Drag and drop a file here or click" at bounding box center [398, 201] width 306 height 139
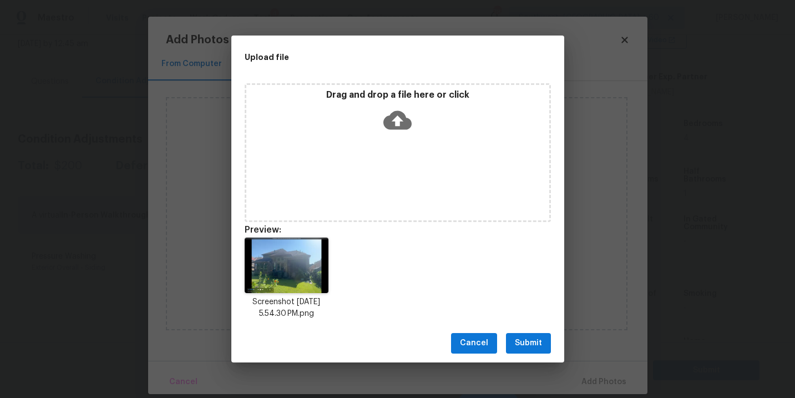
click at [535, 342] on span "Submit" at bounding box center [528, 343] width 27 height 14
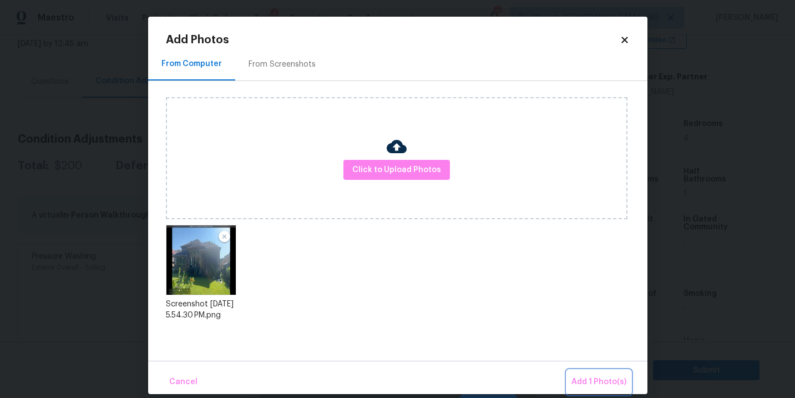
click at [576, 372] on button "Add 1 Photo(s)" at bounding box center [599, 382] width 64 height 24
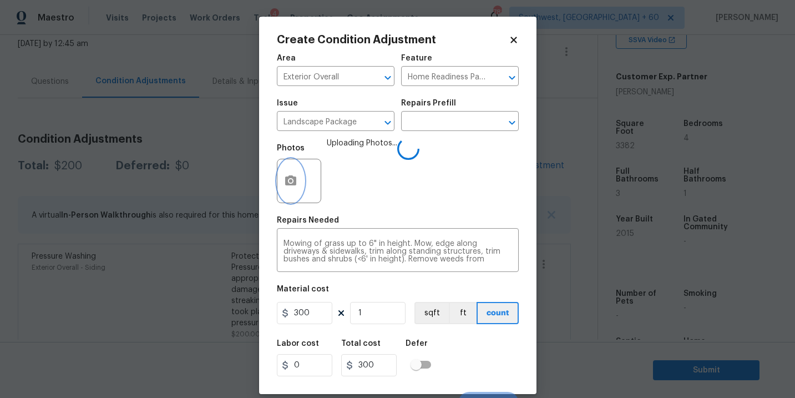
scroll to position [17, 0]
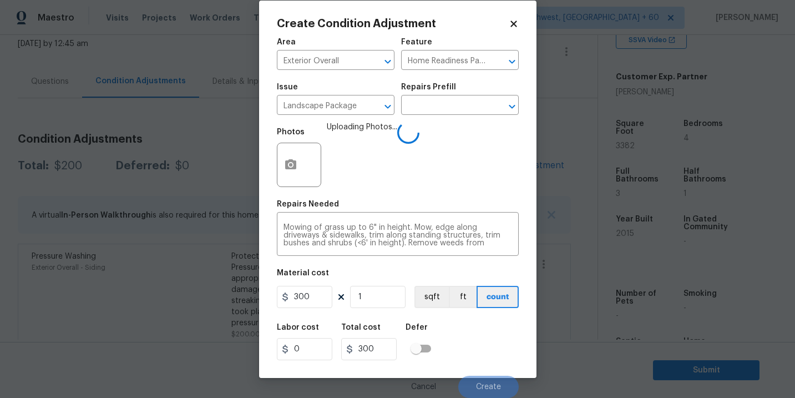
click at [469, 327] on div "Labor cost 0 Total cost 300 Defer" at bounding box center [398, 342] width 242 height 50
click at [484, 385] on span "Create" at bounding box center [488, 387] width 25 height 8
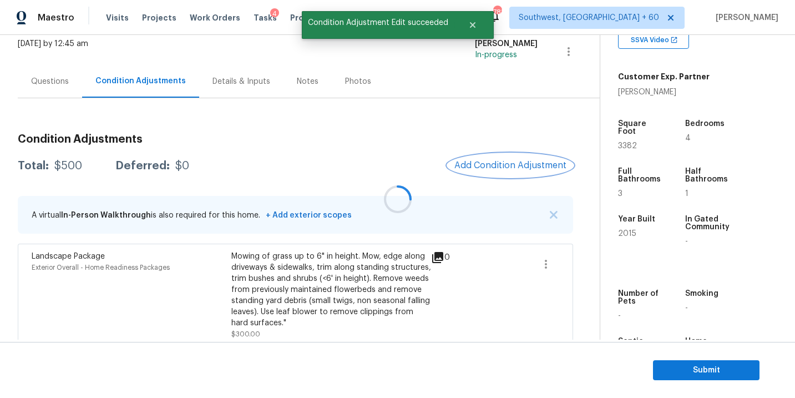
scroll to position [0, 0]
click at [511, 163] on span "Add Condition Adjustment" at bounding box center [508, 165] width 112 height 10
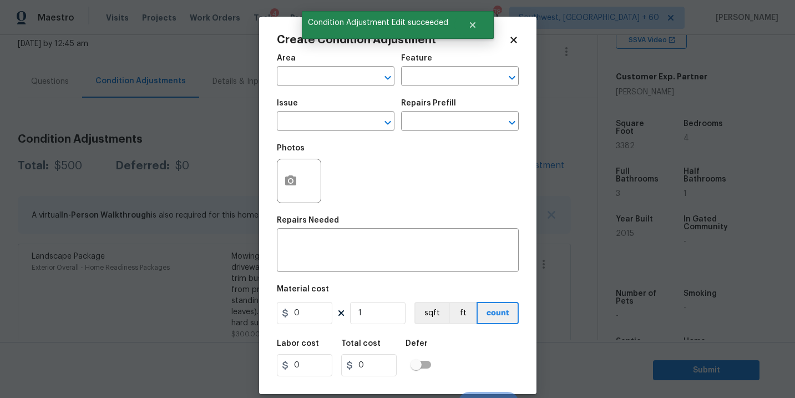
click at [312, 92] on span "Area ​" at bounding box center [336, 70] width 118 height 45
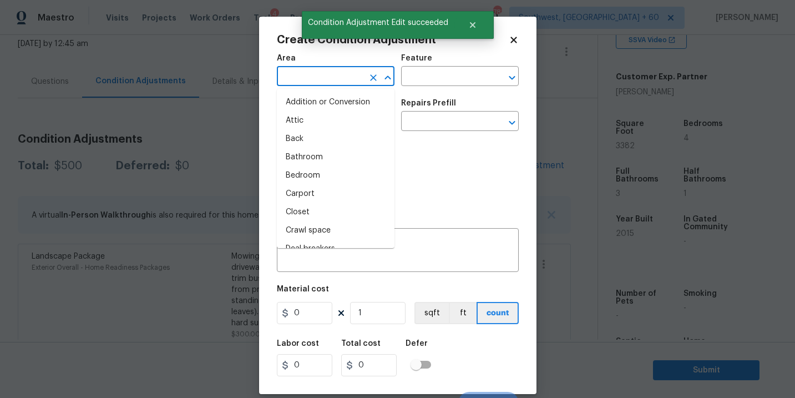
click at [309, 80] on input "text" at bounding box center [320, 77] width 87 height 17
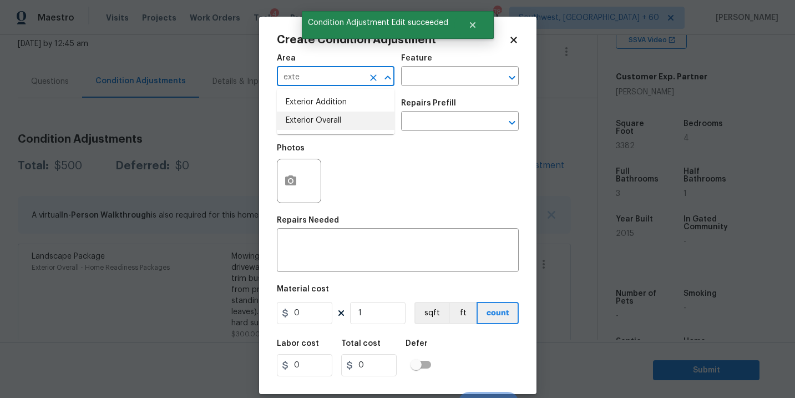
click at [312, 125] on li "Exterior Overall" at bounding box center [336, 121] width 118 height 18
type input "Exterior Overall"
click at [312, 125] on input "text" at bounding box center [320, 122] width 87 height 17
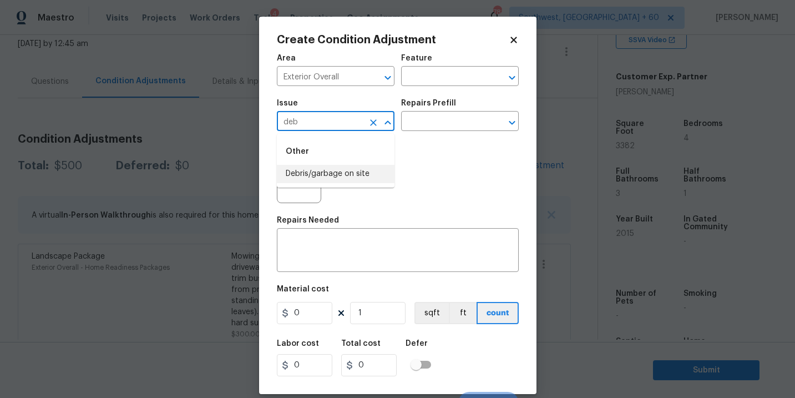
click at [332, 181] on li "Debris/garbage on site" at bounding box center [336, 174] width 118 height 18
type input "Debris/garbage on site"
click at [431, 129] on input "text" at bounding box center [444, 122] width 87 height 17
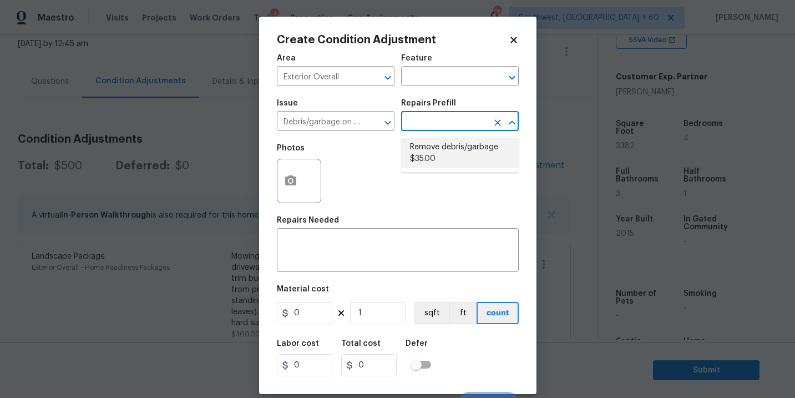
click at [429, 144] on li "Remove debris/garbage $35.00" at bounding box center [460, 153] width 118 height 30
type textarea "Remove, haul off, and properly dispose of any debris left by seller to offsite …"
type input "35"
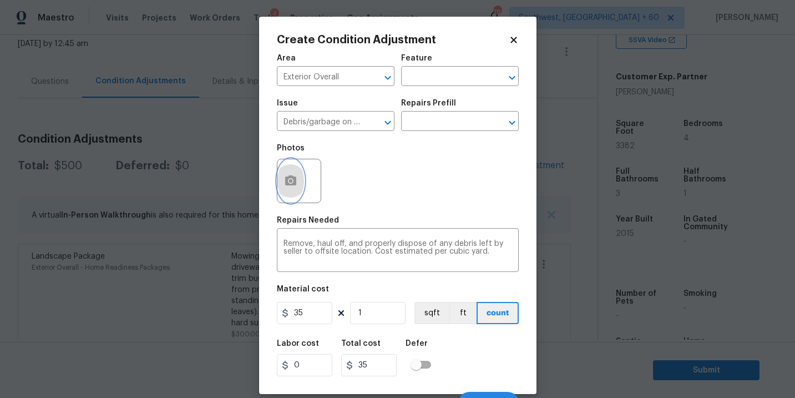
click at [296, 196] on button "button" at bounding box center [290, 180] width 27 height 43
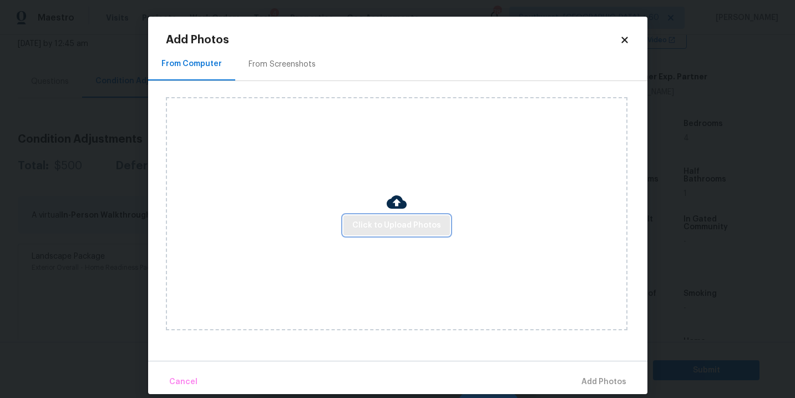
click at [367, 227] on span "Click to Upload Photos" at bounding box center [396, 226] width 89 height 14
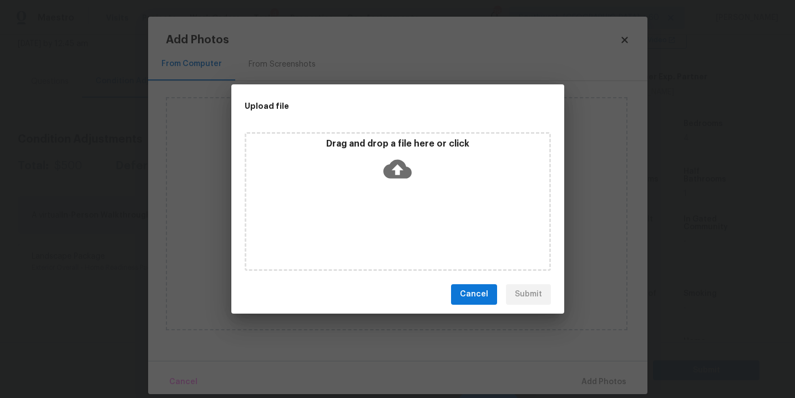
click at [395, 187] on div "Drag and drop a file here or click" at bounding box center [398, 201] width 306 height 139
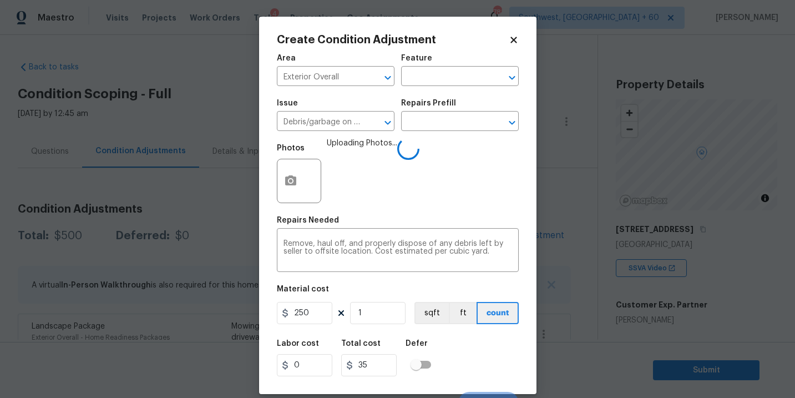
scroll to position [228, 0]
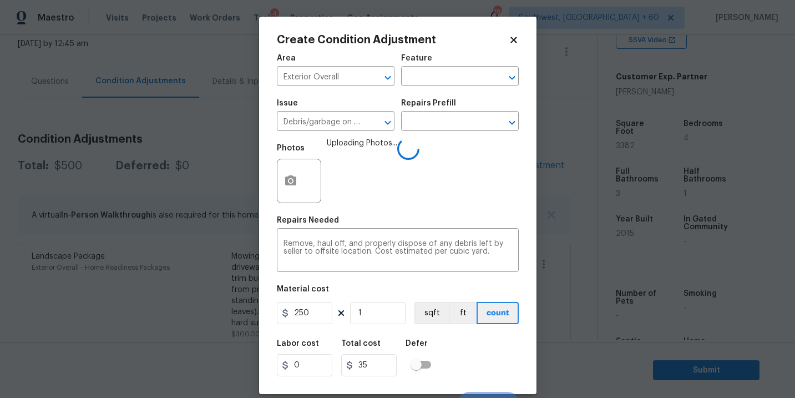
type input "250"
click at [478, 353] on div "Labor cost 0 Total cost 250 Defer" at bounding box center [398, 358] width 242 height 50
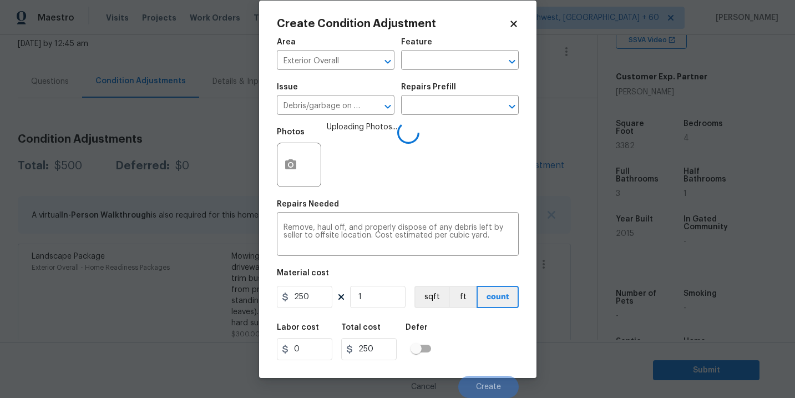
click at [478, 354] on div "Labor cost 0 Total cost 250 Defer" at bounding box center [398, 342] width 242 height 50
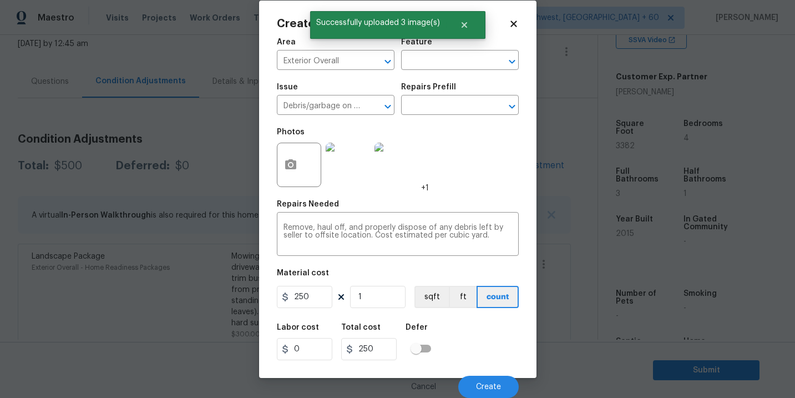
click at [478, 354] on div "Labor cost 0 Total cost 250 Defer" at bounding box center [398, 342] width 242 height 50
click at [479, 383] on span "Create" at bounding box center [488, 387] width 25 height 8
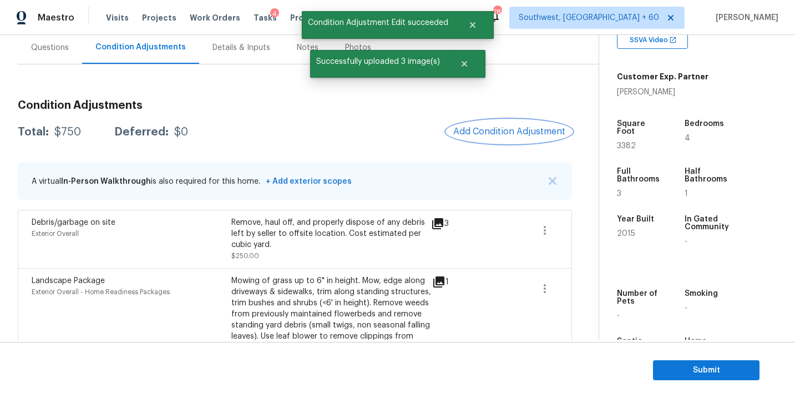
scroll to position [117, 0]
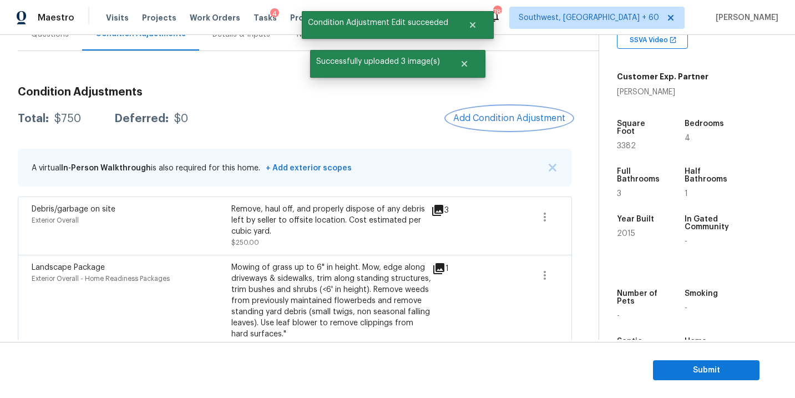
click at [486, 118] on span "Add Condition Adjustment" at bounding box center [509, 118] width 112 height 10
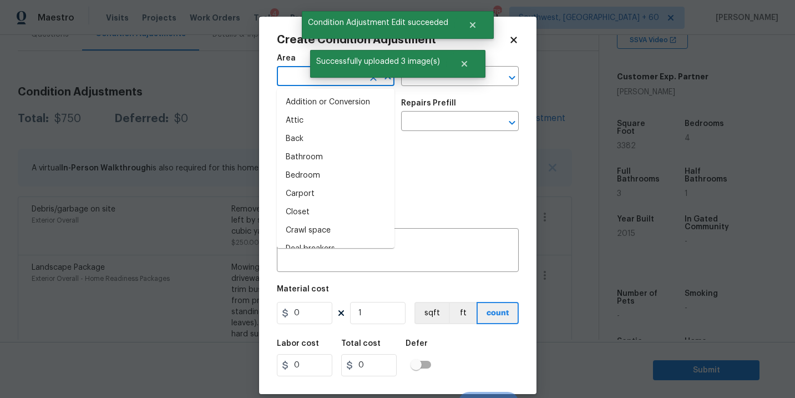
click at [293, 77] on input "text" at bounding box center [320, 77] width 87 height 17
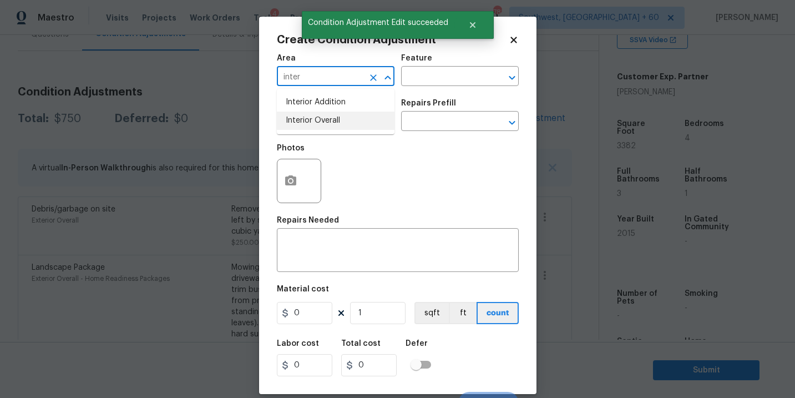
click at [306, 114] on li "Interior Overall" at bounding box center [336, 121] width 118 height 18
type input "Interior Overall"
click at [420, 74] on input "text" at bounding box center [444, 77] width 87 height 17
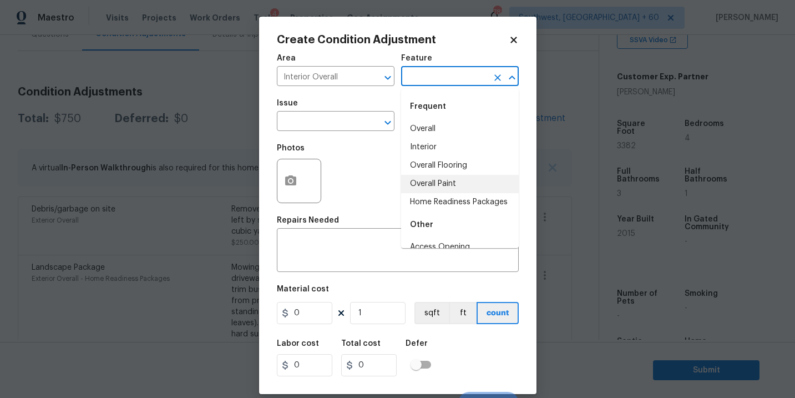
click at [453, 180] on li "Overall Paint" at bounding box center [460, 184] width 118 height 18
type input "Overall Paint"
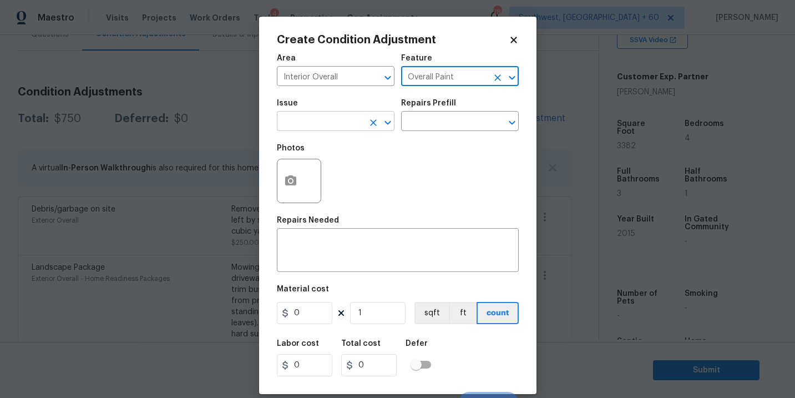
click at [323, 122] on input "text" at bounding box center [320, 122] width 87 height 17
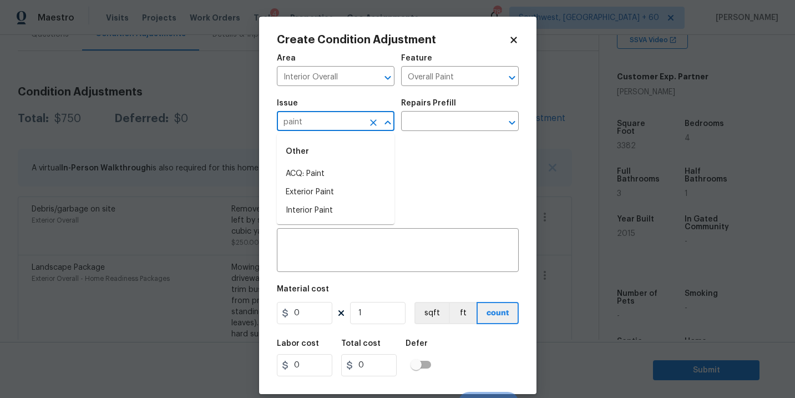
drag, startPoint x: 323, startPoint y: 122, endPoint x: 328, endPoint y: 151, distance: 29.8
click at [323, 124] on input "paint" at bounding box center [320, 122] width 87 height 17
click at [327, 163] on div "Other" at bounding box center [336, 151] width 118 height 27
click at [326, 170] on li "ACQ: Paint" at bounding box center [336, 174] width 118 height 18
type input "ACQ: Paint"
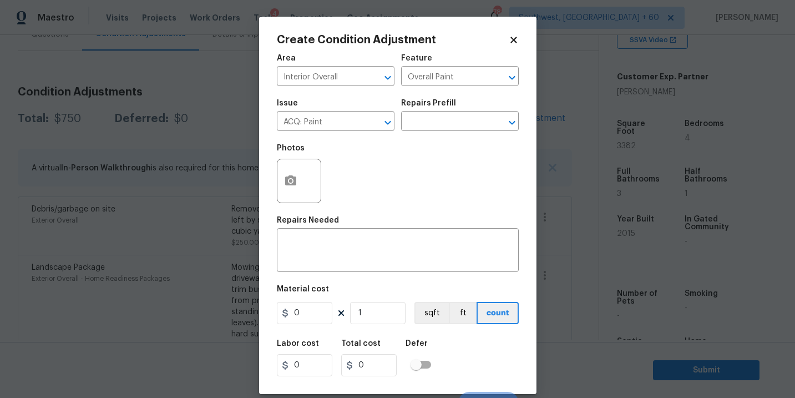
click at [393, 139] on div "Photos" at bounding box center [398, 174] width 242 height 72
click at [432, 130] on input "text" at bounding box center [444, 122] width 87 height 17
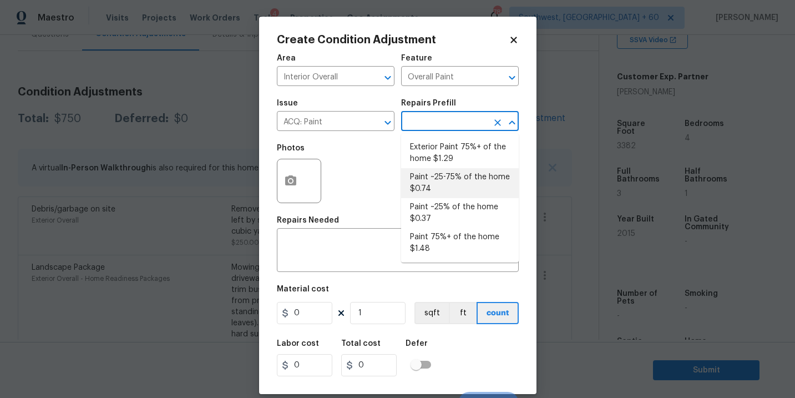
click at [449, 180] on li "Paint ~25-75% of the home $0.74" at bounding box center [460, 183] width 118 height 30
type input "Acquisition"
type textarea "Acquisition Scope: ~25 - 75% of the home needs interior paint"
type input "0.74"
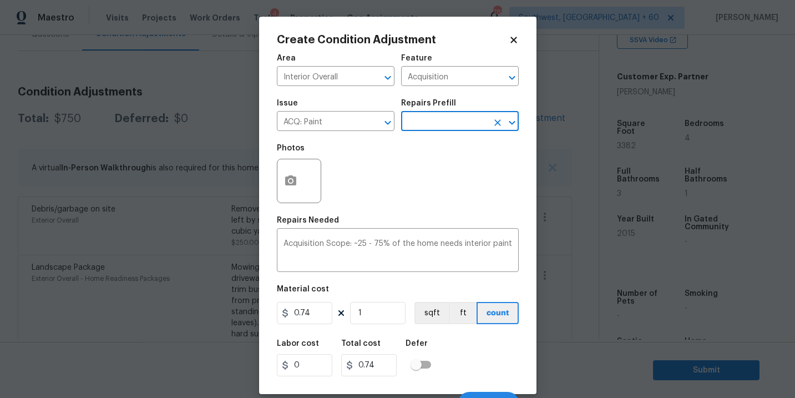
click at [301, 198] on div at bounding box center [299, 181] width 44 height 44
click at [367, 232] on div "Acquisition Scope: ~25 - 75% of the home needs interior paint x ​" at bounding box center [398, 251] width 242 height 41
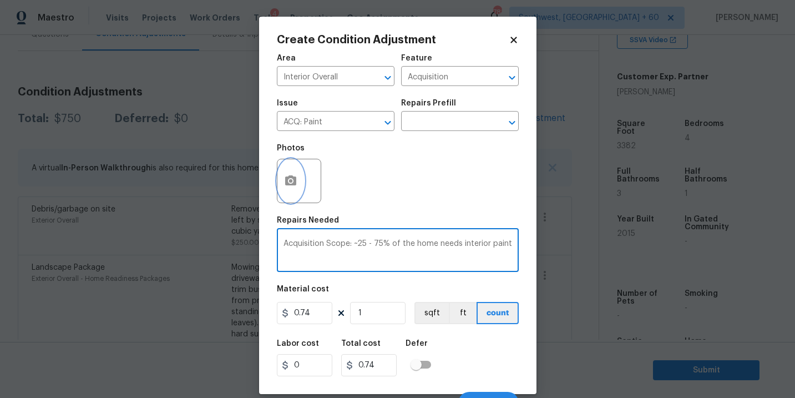
click at [289, 185] on icon "button" at bounding box center [290, 180] width 11 height 10
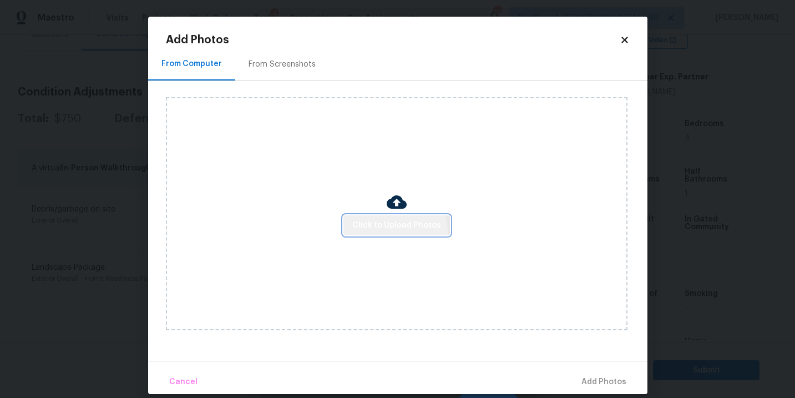
click at [385, 233] on button "Click to Upload Photos" at bounding box center [396, 225] width 107 height 21
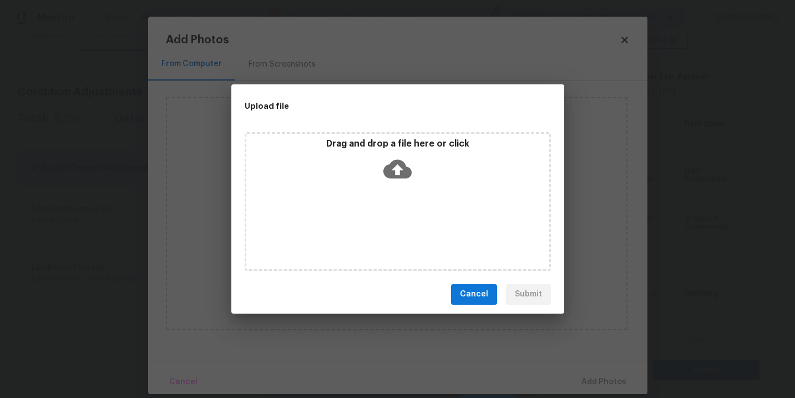
click at [393, 209] on div "Drag and drop a file here or click" at bounding box center [398, 201] width 306 height 139
